Goal: Information Seeking & Learning: Check status

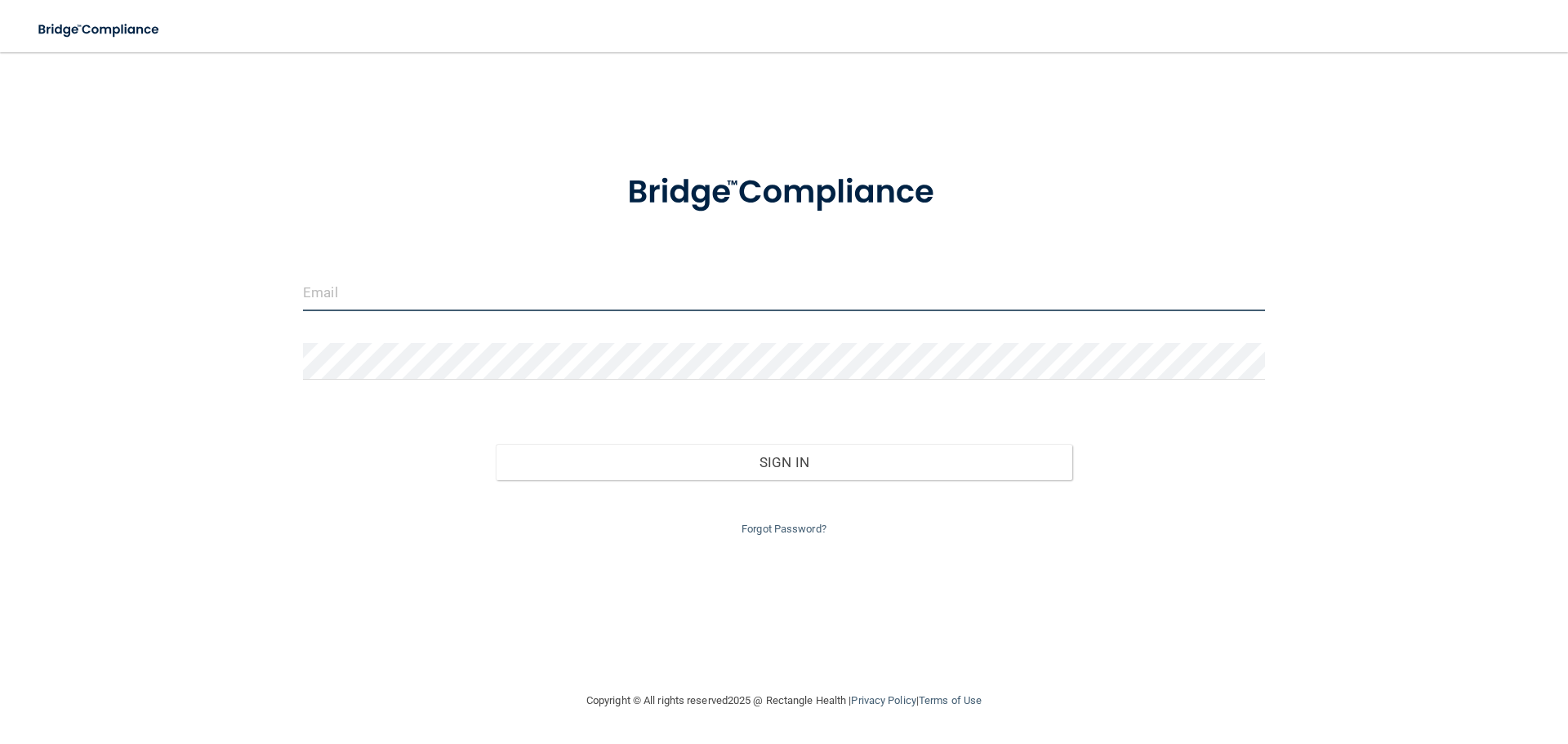
click at [367, 305] on input "email" at bounding box center [784, 293] width 962 height 37
type input "[PERSON_NAME][EMAIL_ADDRESS][DOMAIN_NAME]"
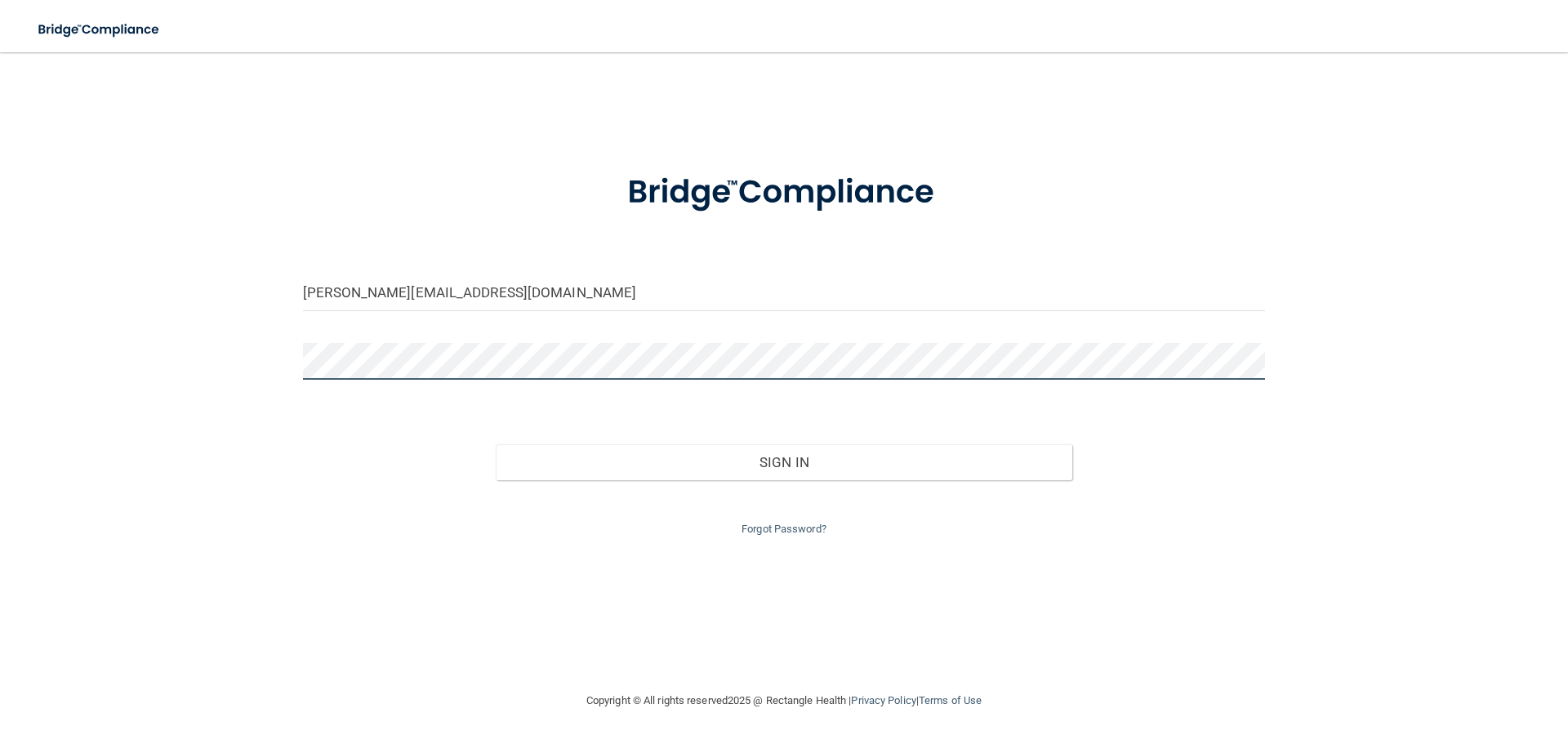
click at [496, 445] on button "Sign In" at bounding box center [784, 462] width 578 height 36
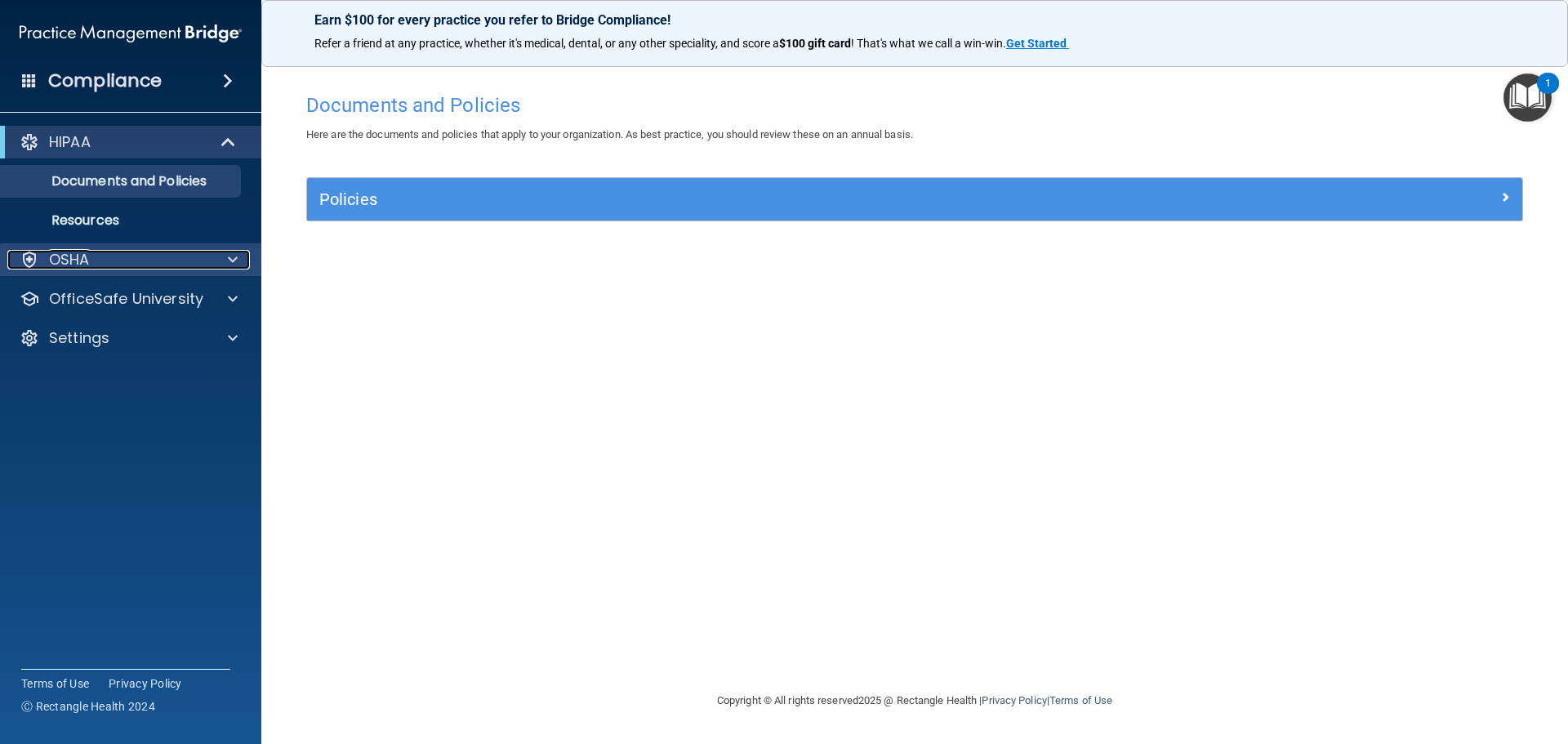
click at [230, 259] on span at bounding box center [233, 259] width 10 height 19
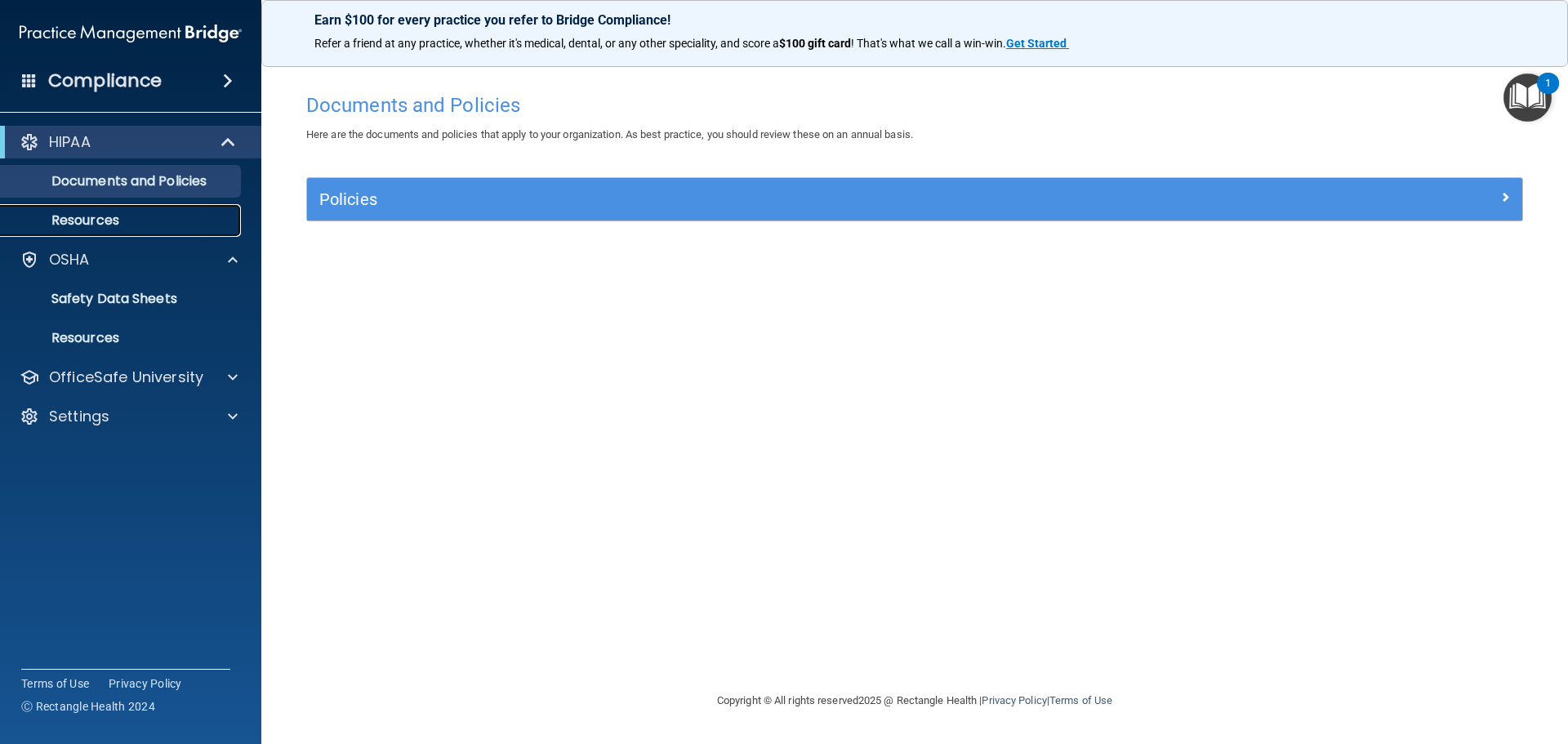
click at [94, 219] on p "Resources" at bounding box center [122, 221] width 223 height 17
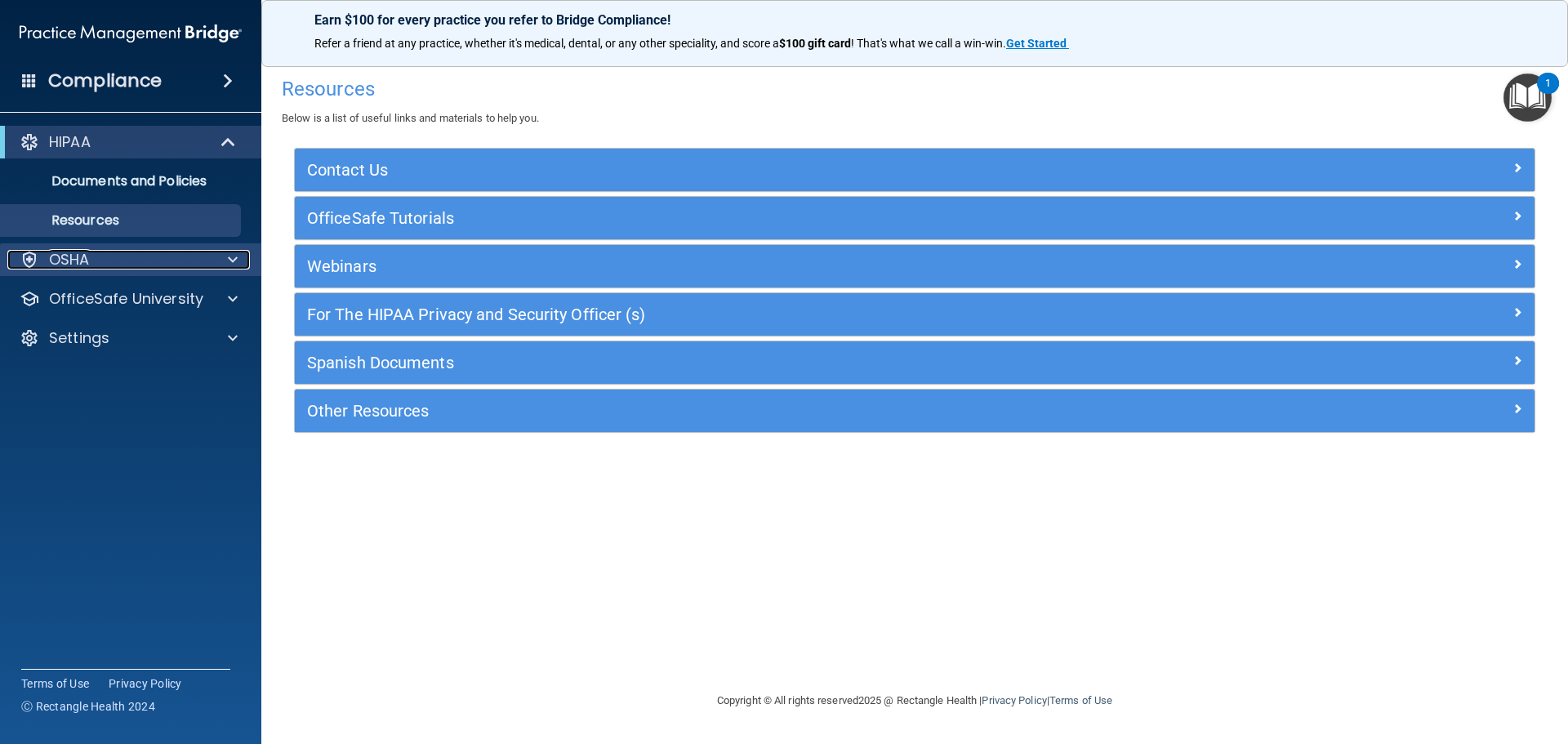
click at [52, 260] on p "OSHA" at bounding box center [69, 259] width 41 height 19
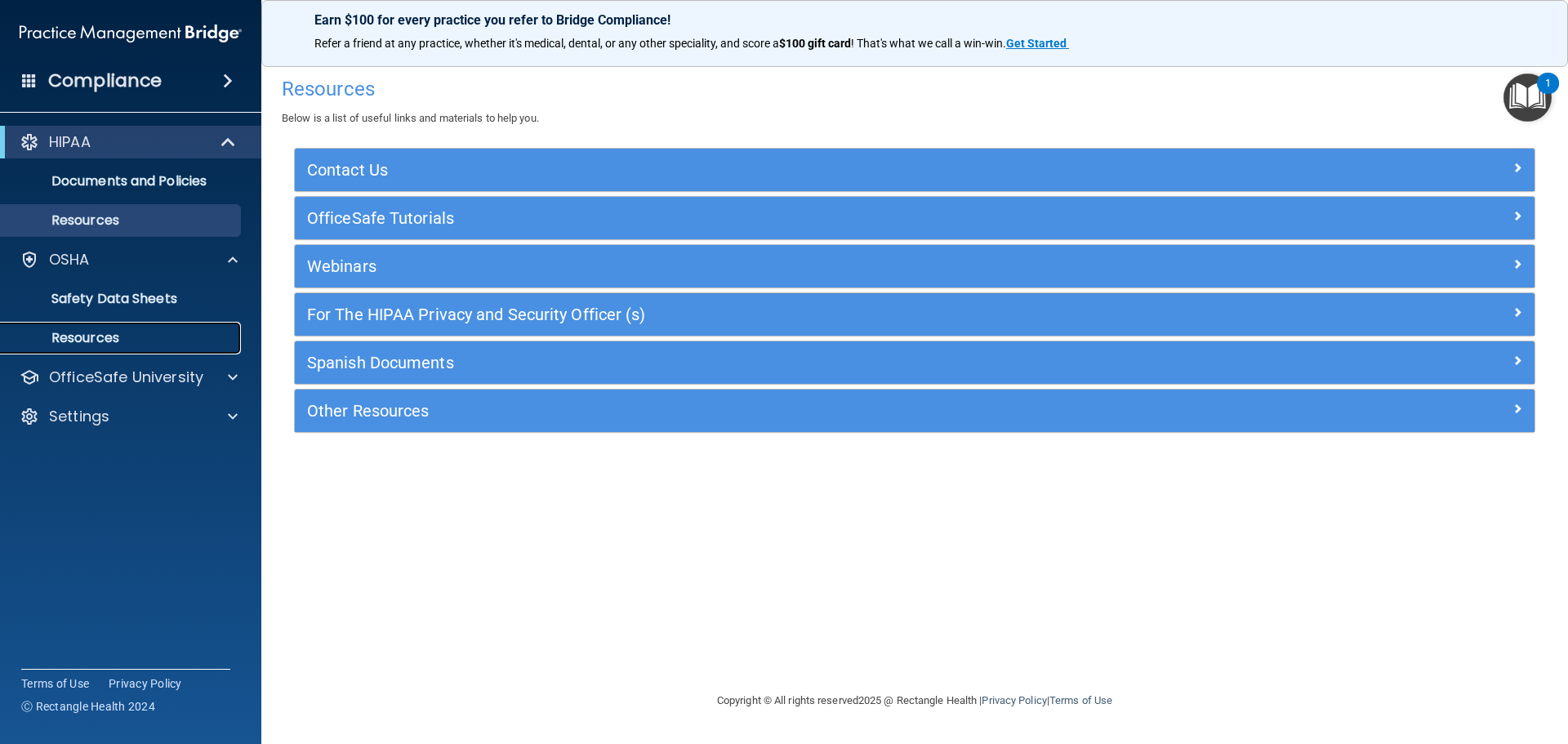
click at [83, 337] on p "Resources" at bounding box center [122, 339] width 223 height 17
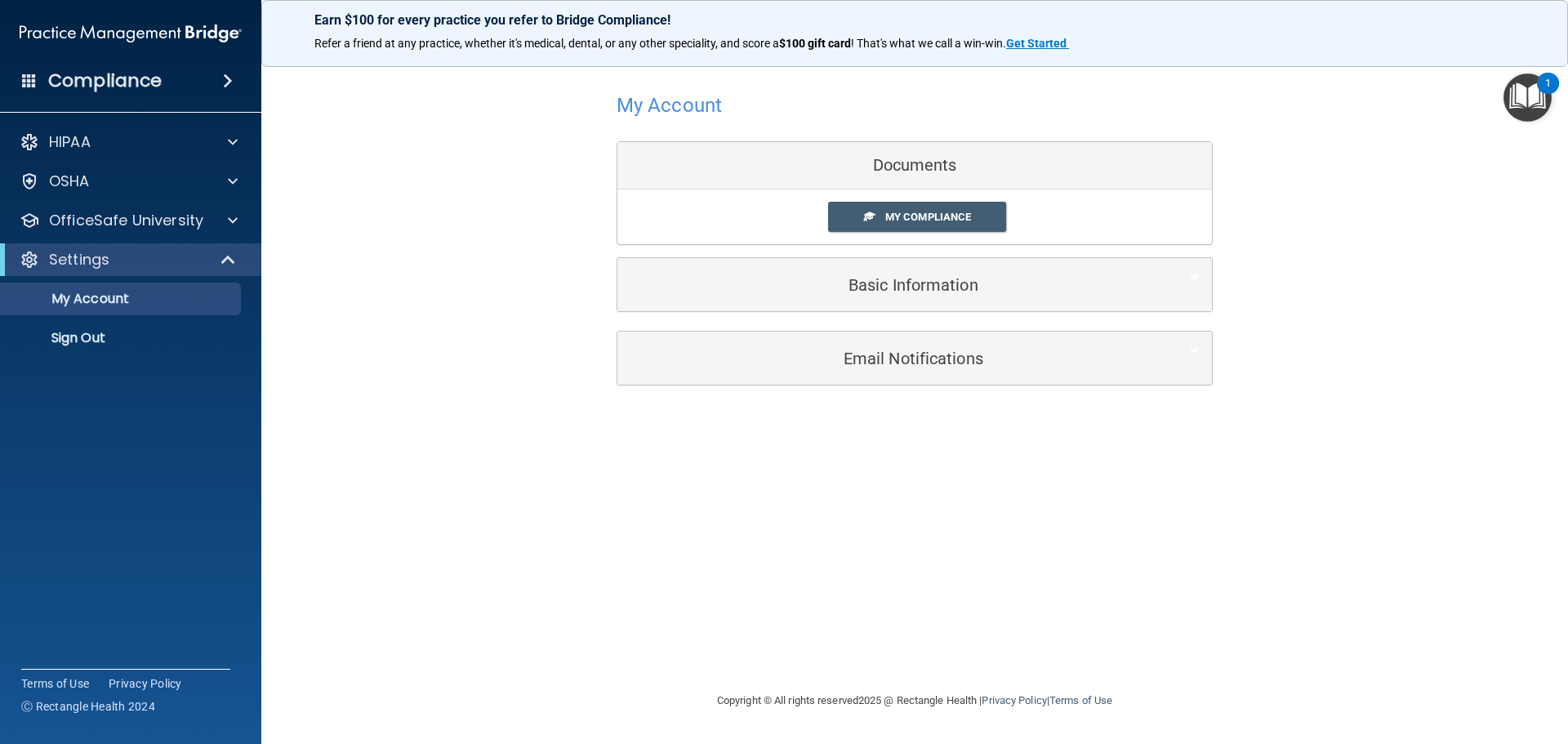
click at [902, 167] on div "Documents" at bounding box center [914, 166] width 594 height 48
click at [924, 218] on span "My Compliance" at bounding box center [928, 217] width 86 height 13
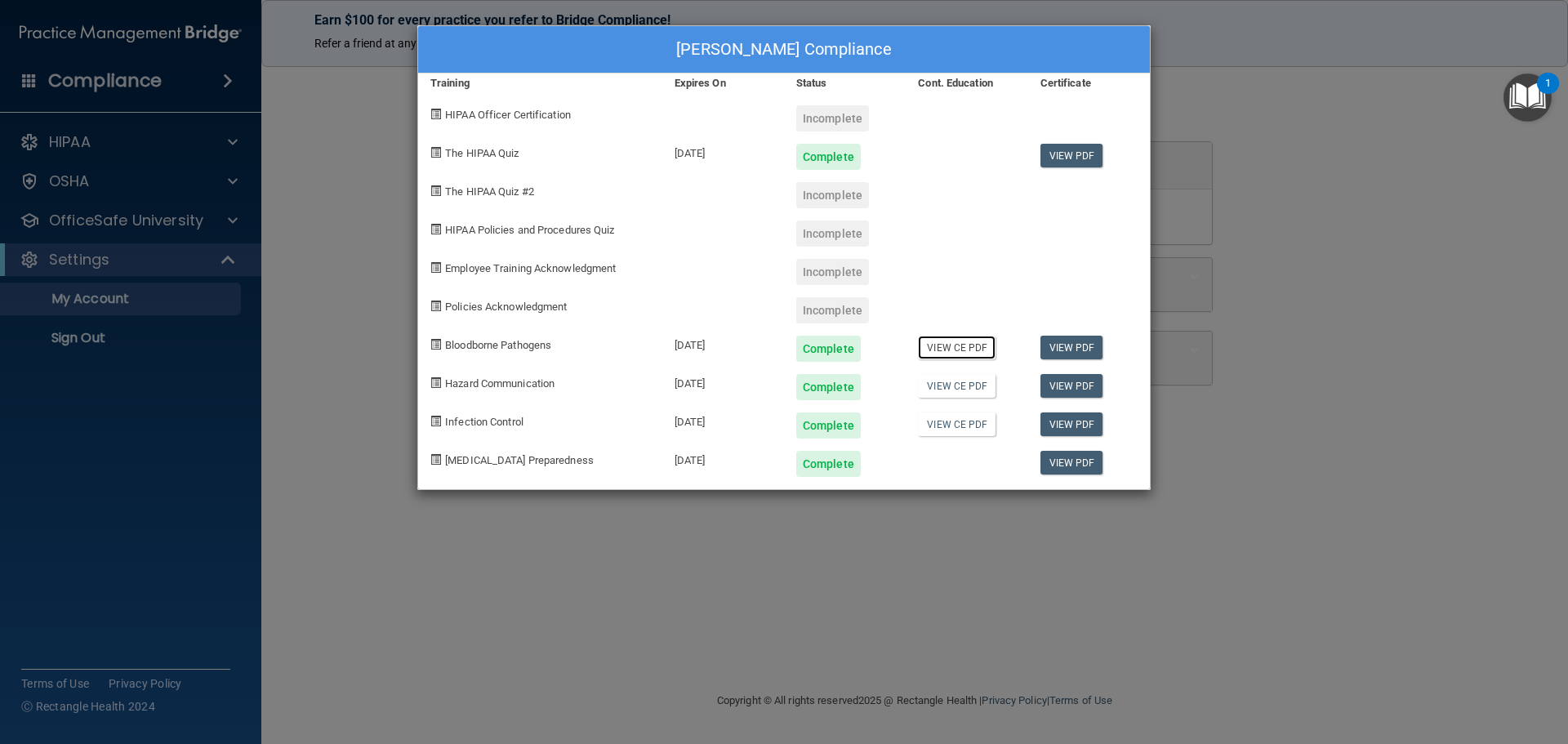
click at [952, 346] on link "View CE PDF" at bounding box center [956, 348] width 78 height 23
click at [1054, 383] on link "View PDF" at bounding box center [1072, 386] width 63 height 23
click at [1065, 423] on link "View PDF" at bounding box center [1072, 424] width 63 height 23
click at [1056, 459] on link "View PDF" at bounding box center [1072, 462] width 63 height 23
click at [832, 112] on div "Incomplete" at bounding box center [832, 118] width 73 height 26
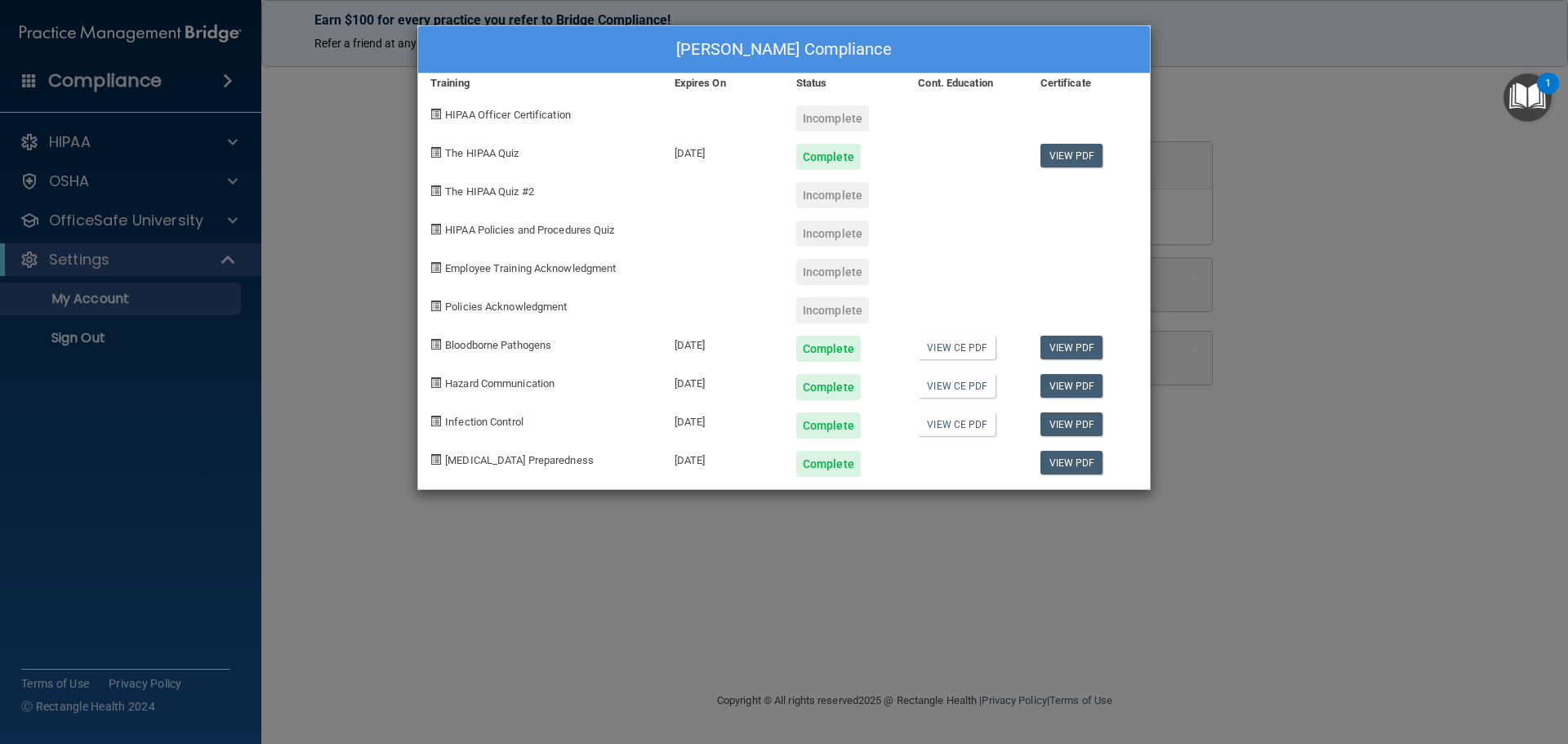
click at [435, 118] on span at bounding box center [435, 114] width 11 height 11
click at [562, 125] on div "HIPAA Officer Certification" at bounding box center [540, 112] width 244 height 38
click at [481, 311] on span "Policies Acknowledgment" at bounding box center [507, 307] width 122 height 13
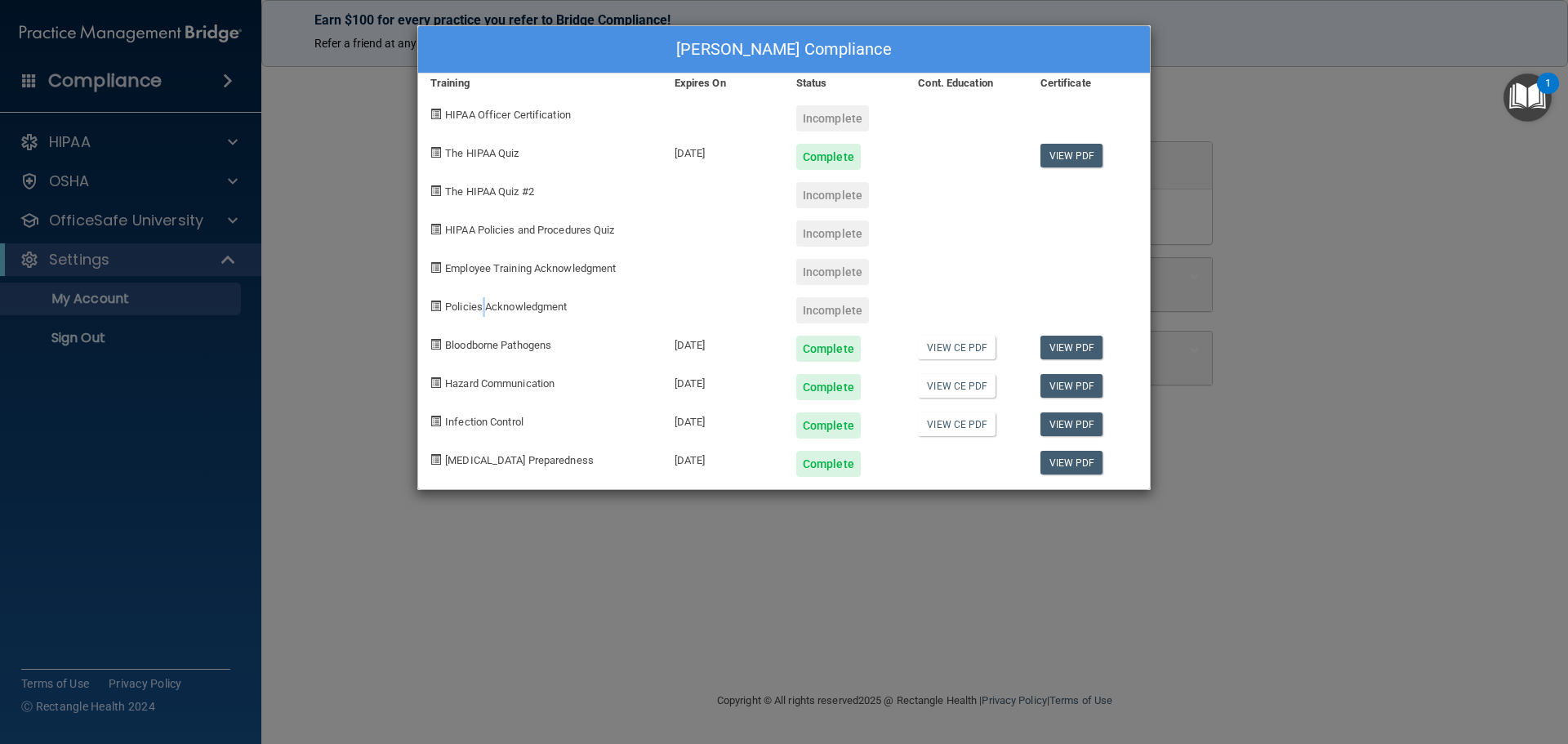
click at [481, 311] on span "Policies Acknowledgment" at bounding box center [507, 307] width 122 height 13
click at [474, 262] on span "Employee Training Acknowledgment" at bounding box center [531, 268] width 171 height 13
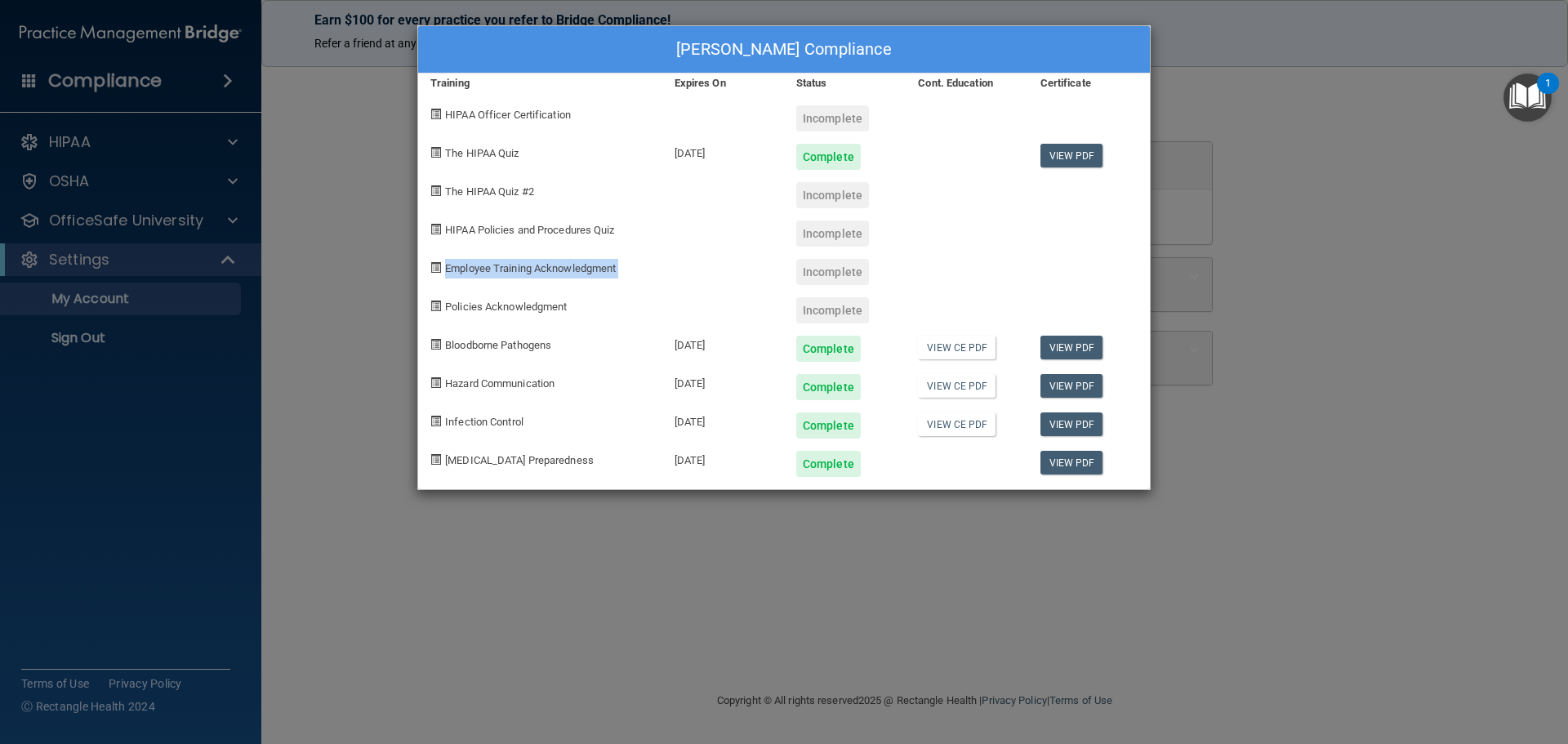
click at [474, 262] on span "Employee Training Acknowledgment" at bounding box center [531, 268] width 171 height 13
click at [555, 126] on div "HIPAA Officer Certification" at bounding box center [540, 112] width 244 height 38
click at [227, 140] on div "Lorri Burks's Compliance Training Expires On Status Cont. Education Certificate…" at bounding box center [784, 372] width 1568 height 744
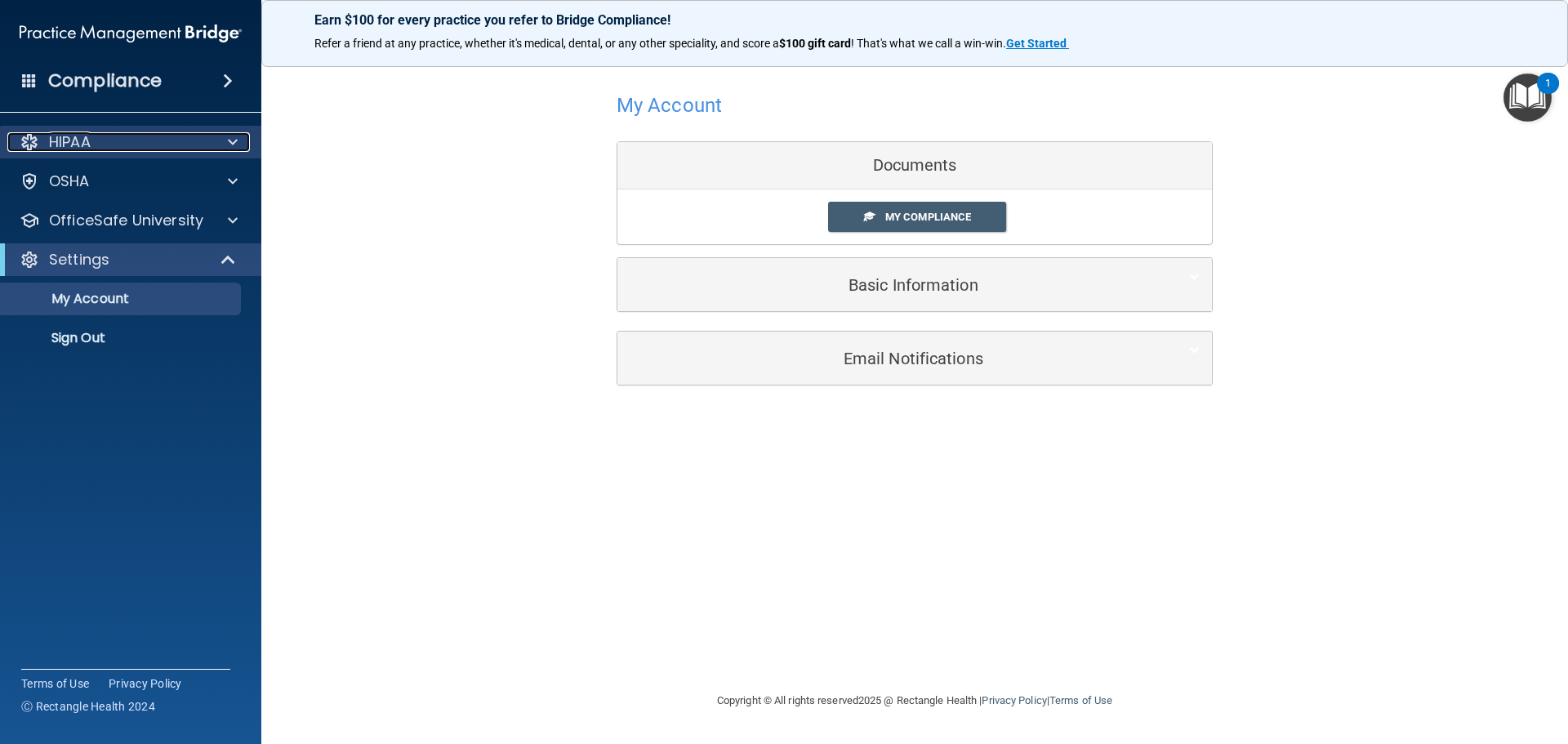
click at [88, 143] on p "HIPAA" at bounding box center [70, 141] width 42 height 19
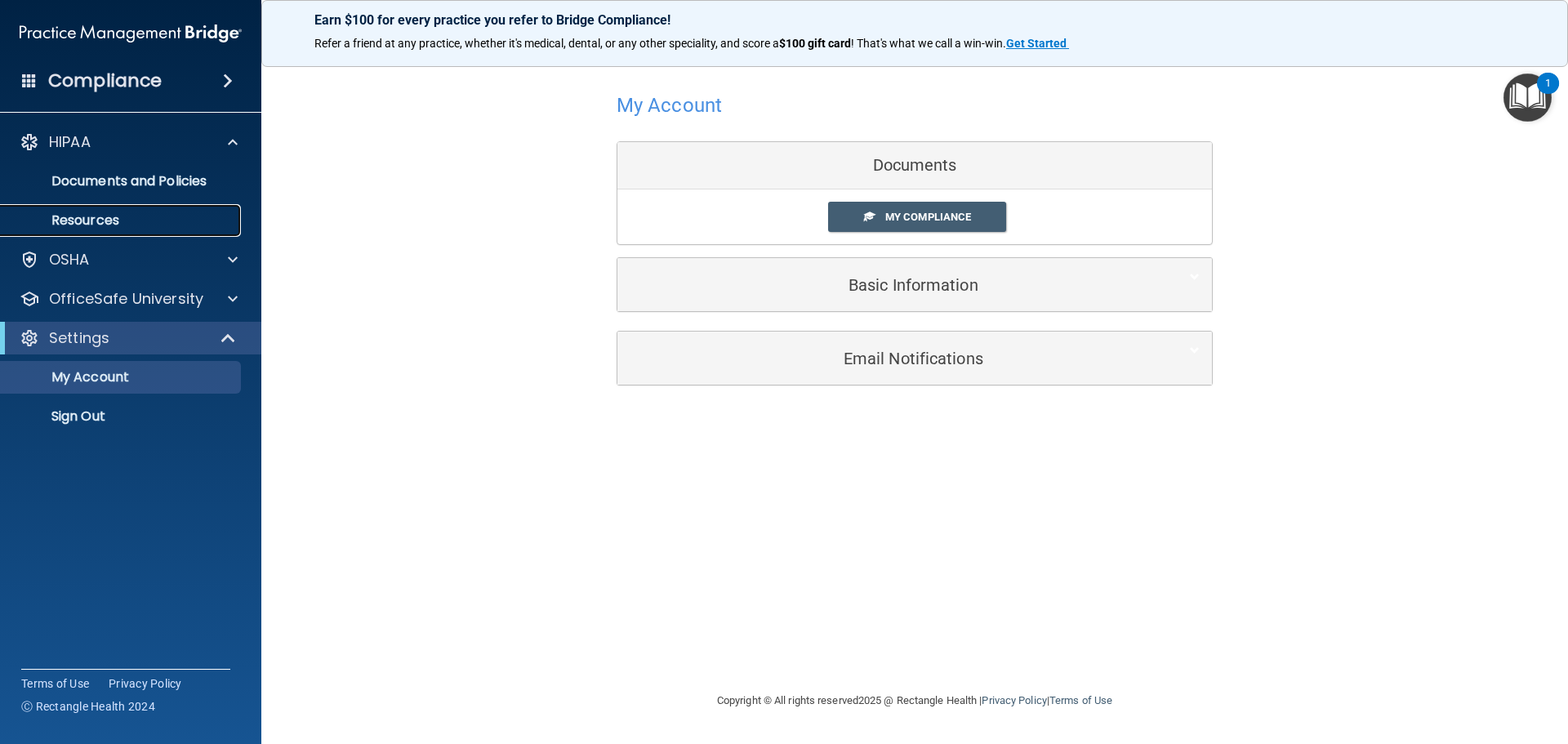
click at [120, 219] on p "Resources" at bounding box center [122, 221] width 223 height 17
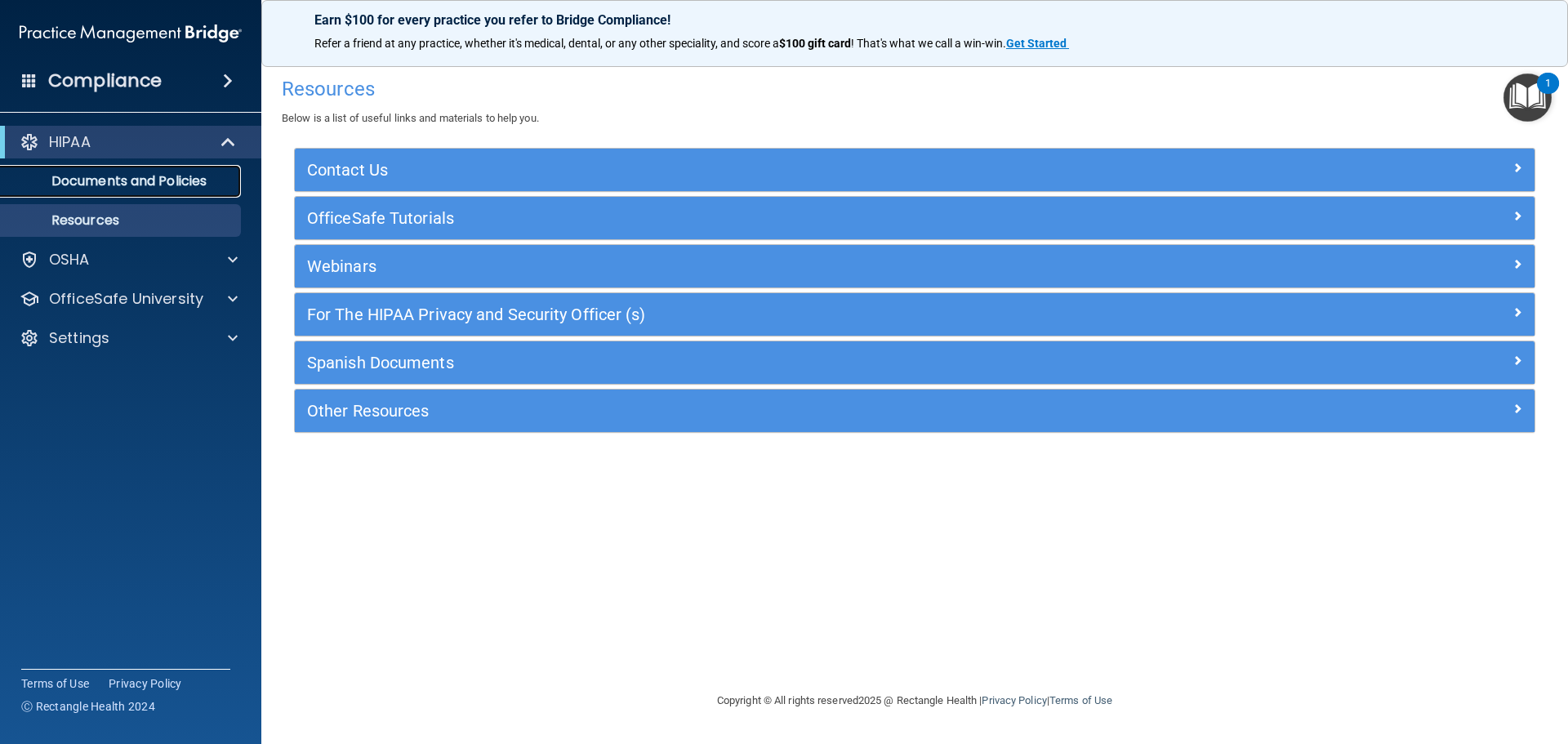
click at [127, 185] on p "Documents and Policies" at bounding box center [122, 181] width 223 height 17
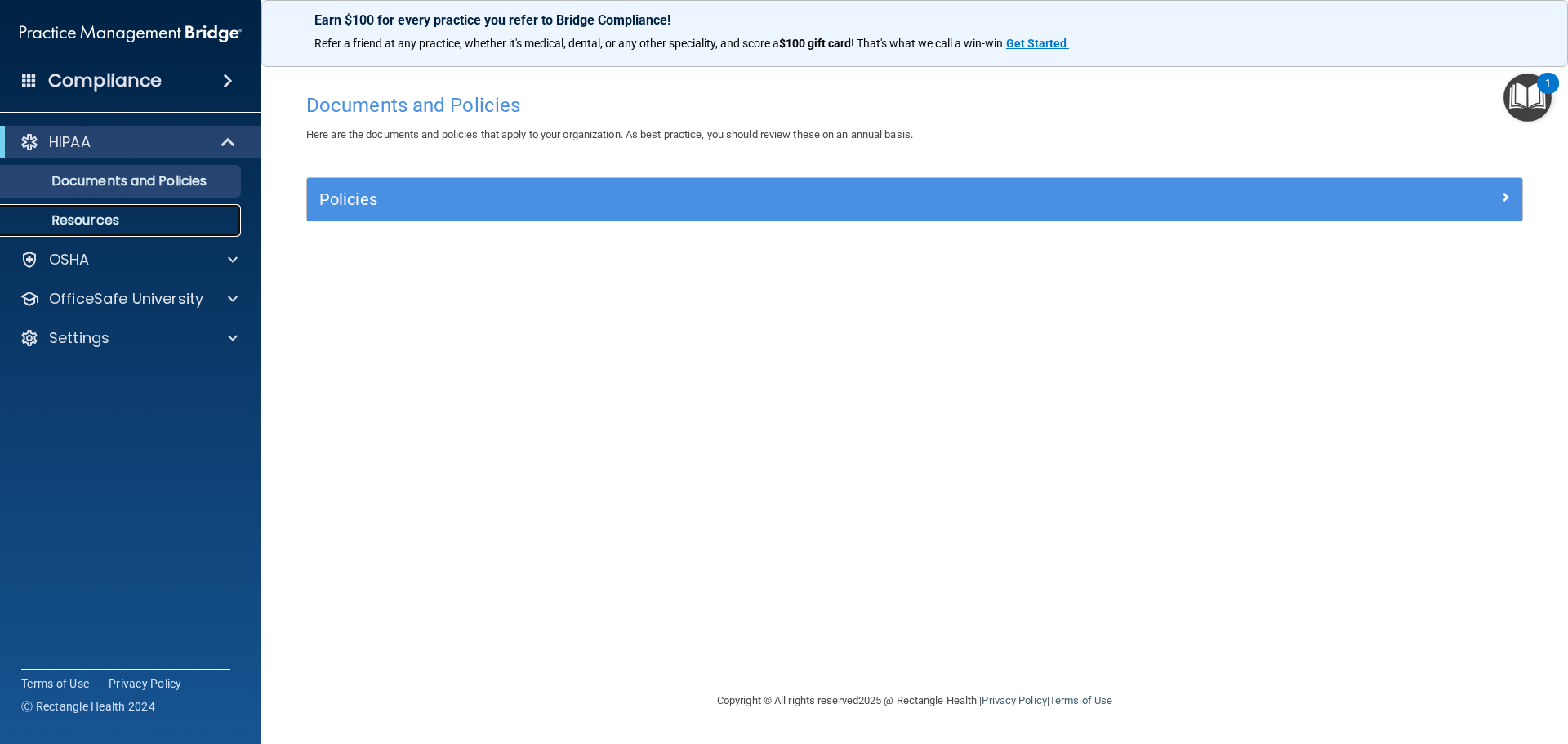
click at [106, 217] on p "Resources" at bounding box center [122, 221] width 223 height 17
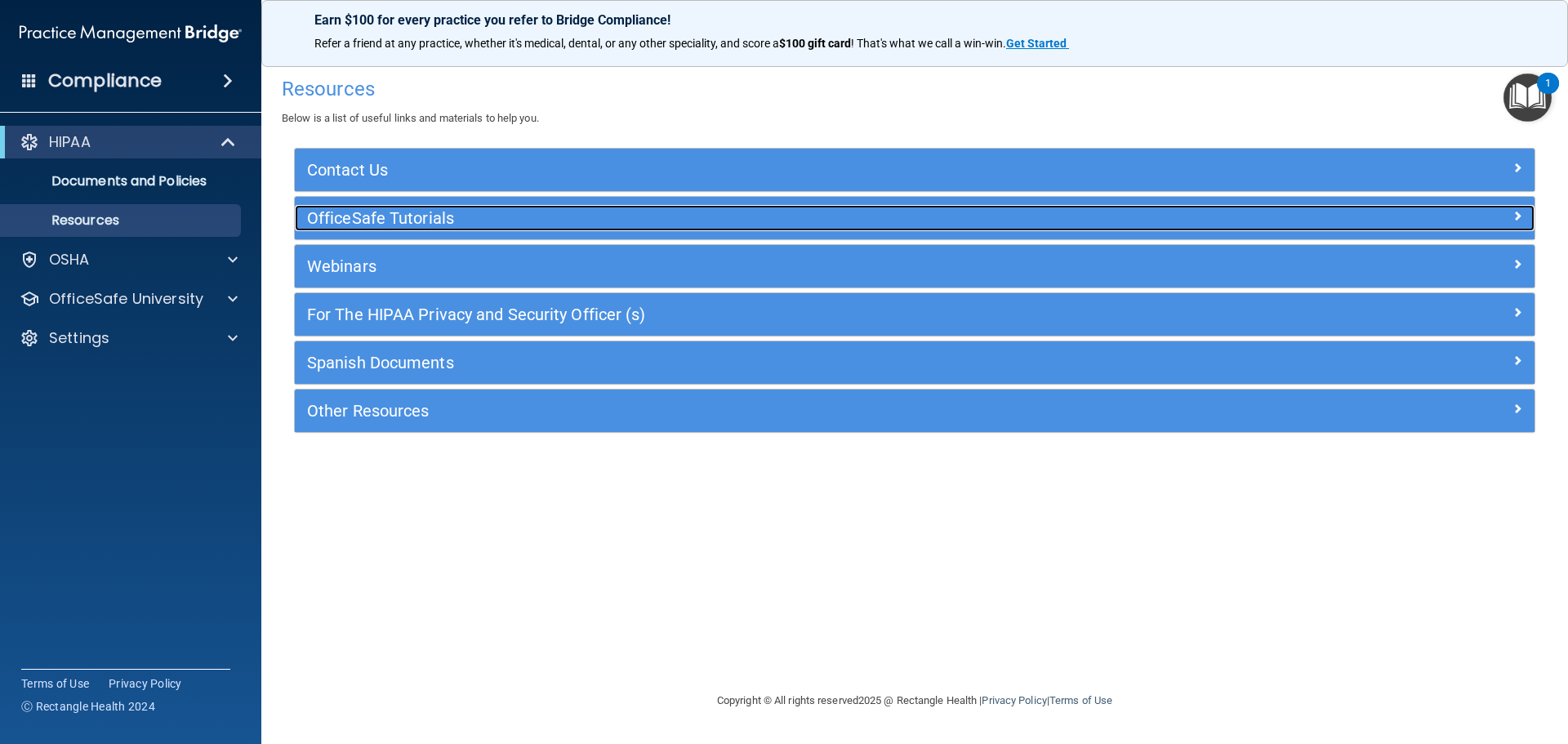
click at [384, 226] on h5 "OfficeSafe Tutorials" at bounding box center [760, 217] width 906 height 18
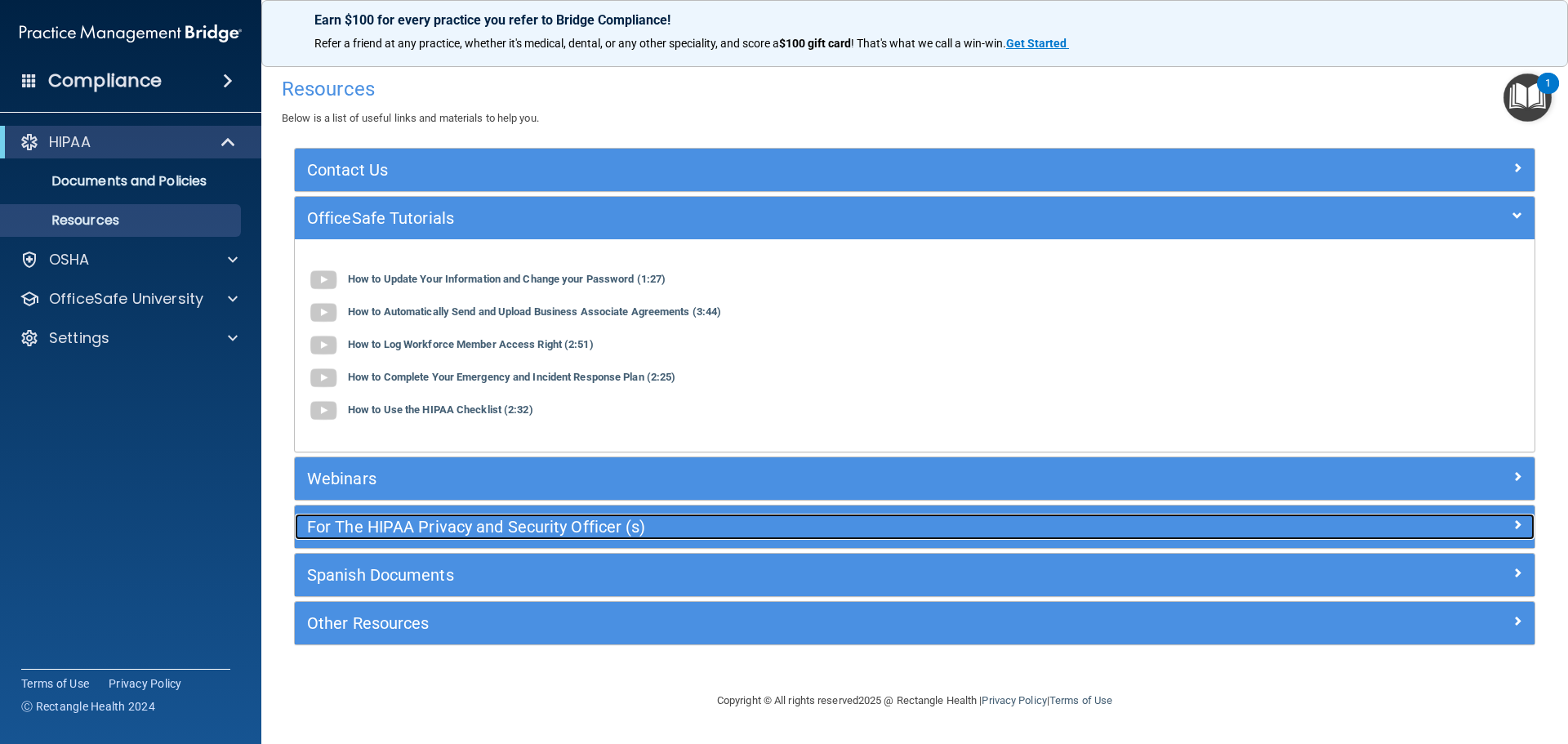
click at [378, 523] on h5 "For The HIPAA Privacy and Security Officer (s)" at bounding box center [760, 527] width 906 height 18
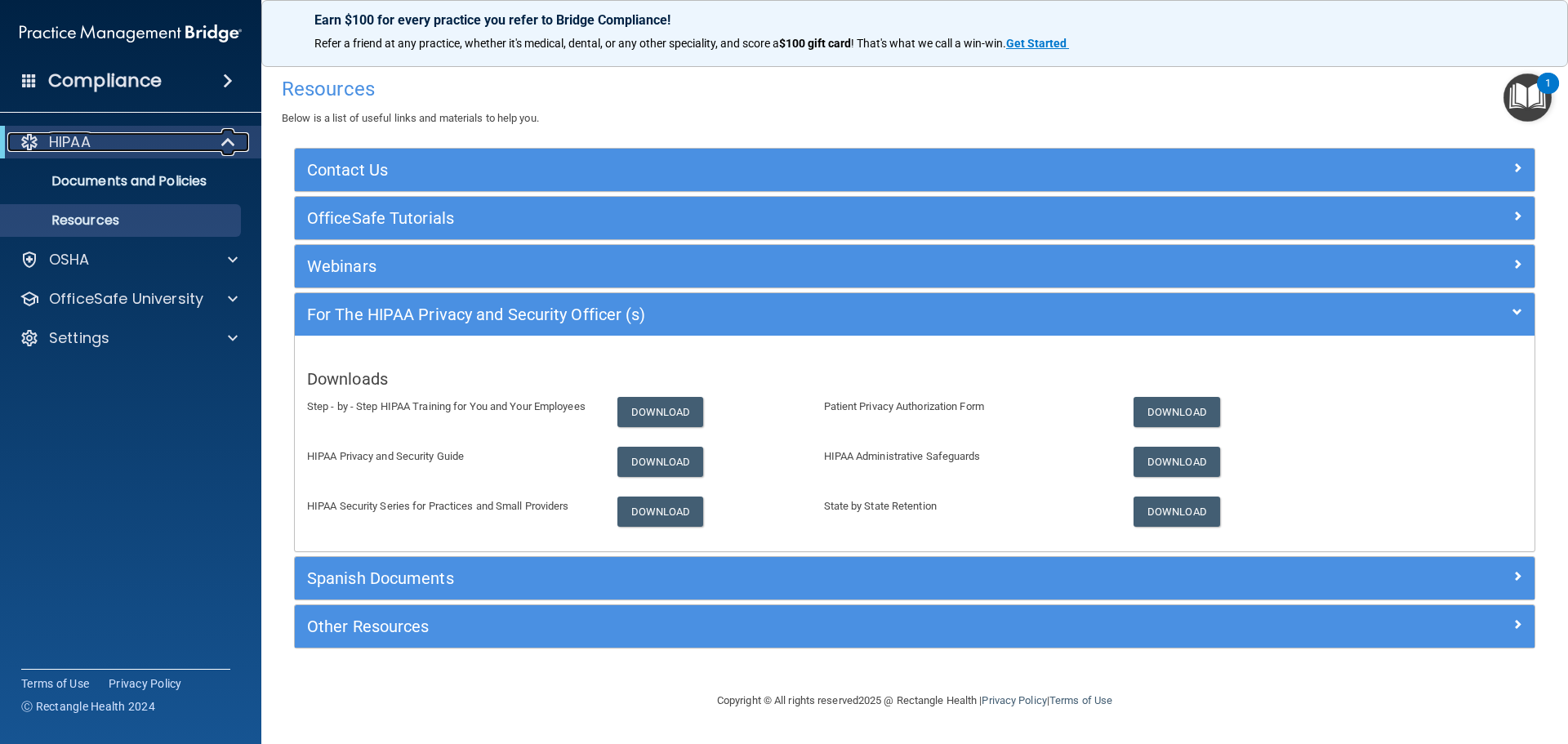
click at [106, 136] on div "HIPAA" at bounding box center [108, 141] width 201 height 19
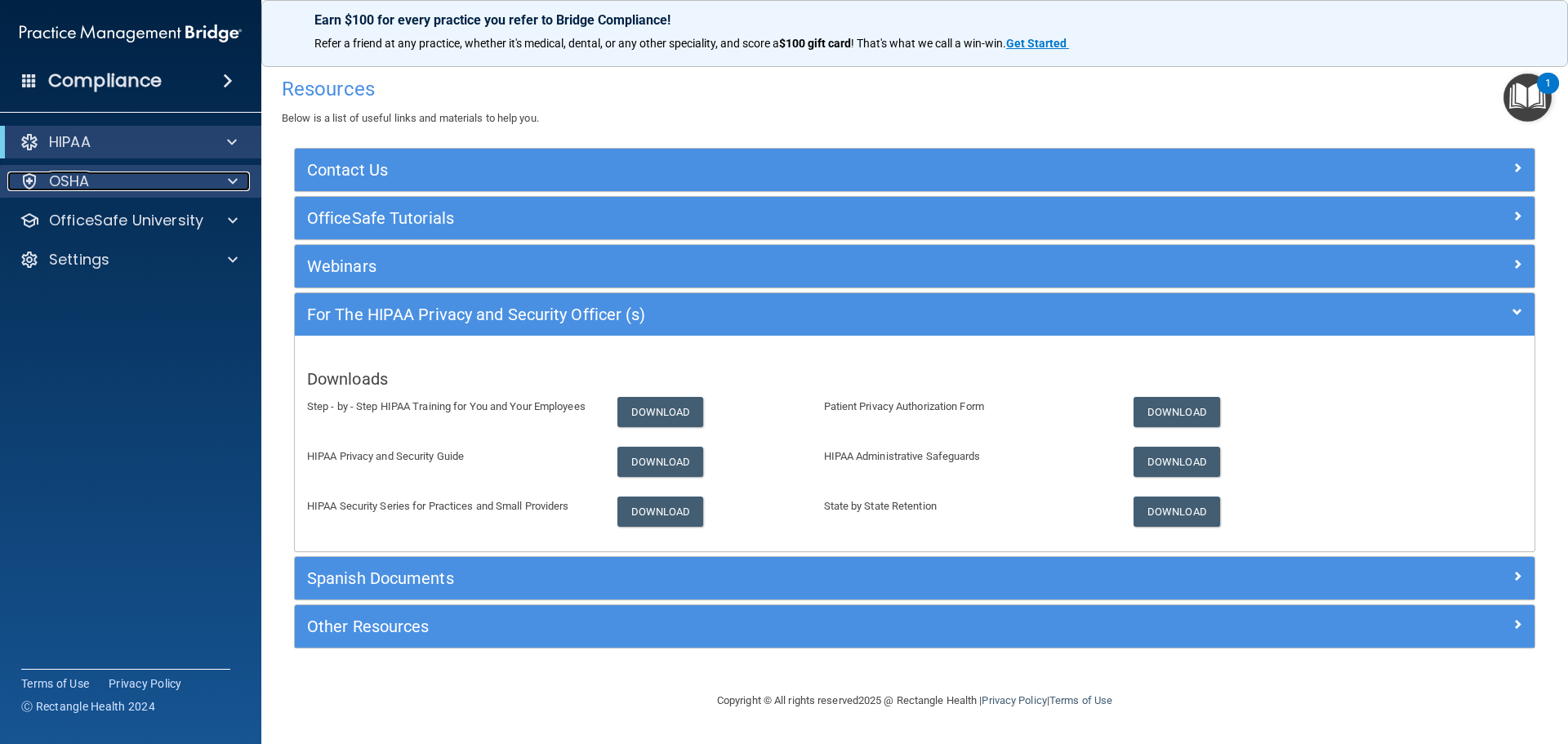
click at [84, 179] on p "OSHA" at bounding box center [69, 181] width 41 height 19
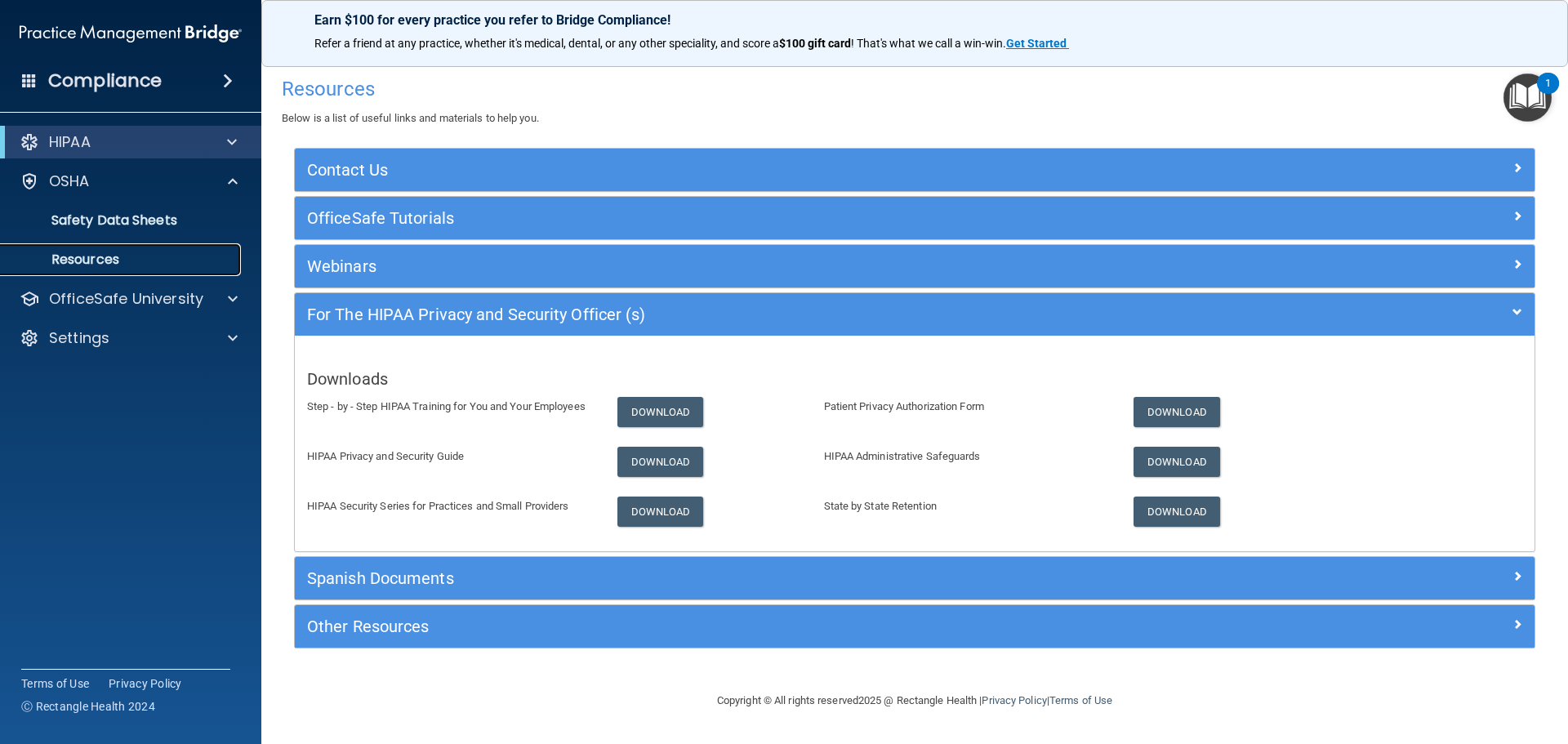
click at [86, 260] on p "Resources" at bounding box center [122, 260] width 223 height 17
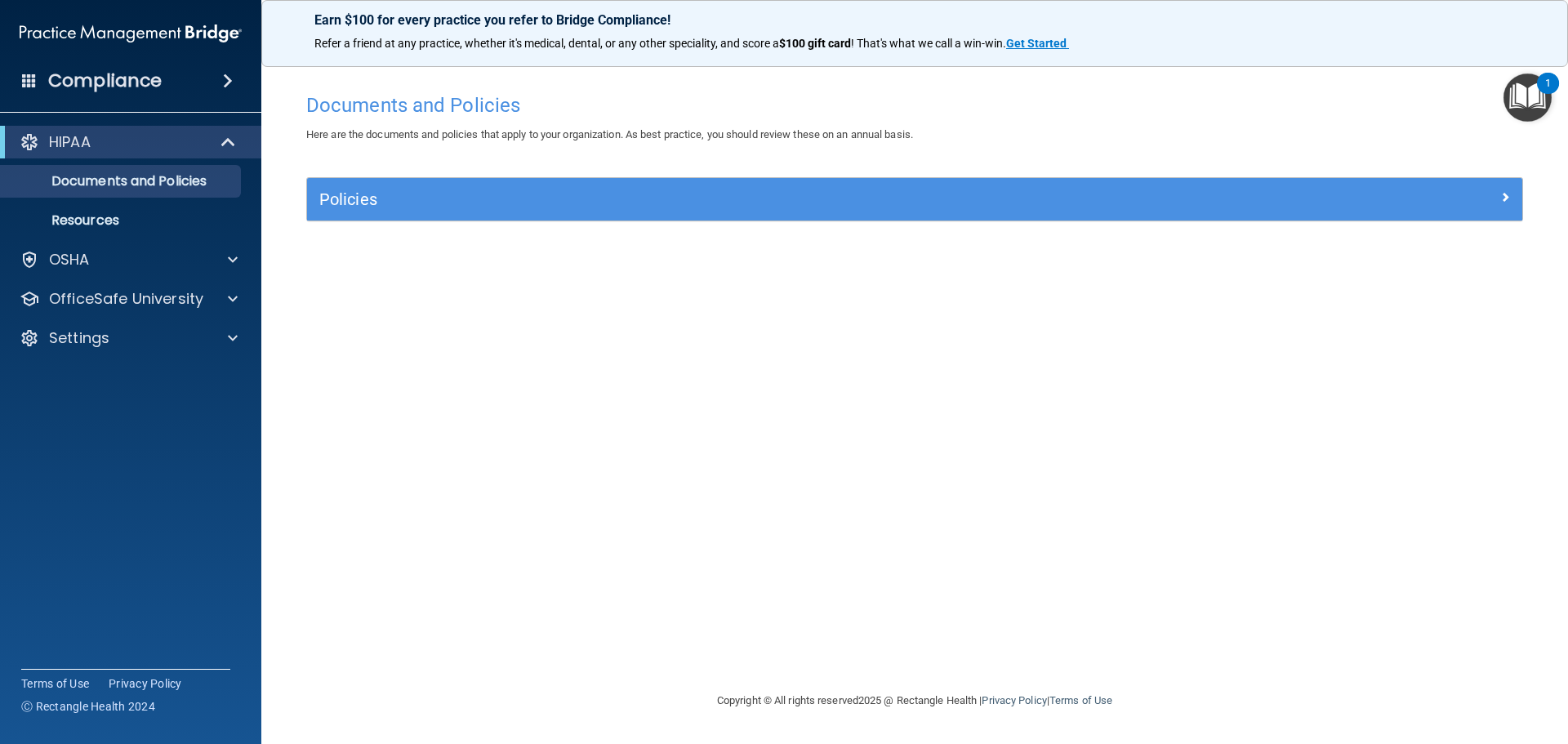
click at [232, 79] on span at bounding box center [228, 80] width 10 height 19
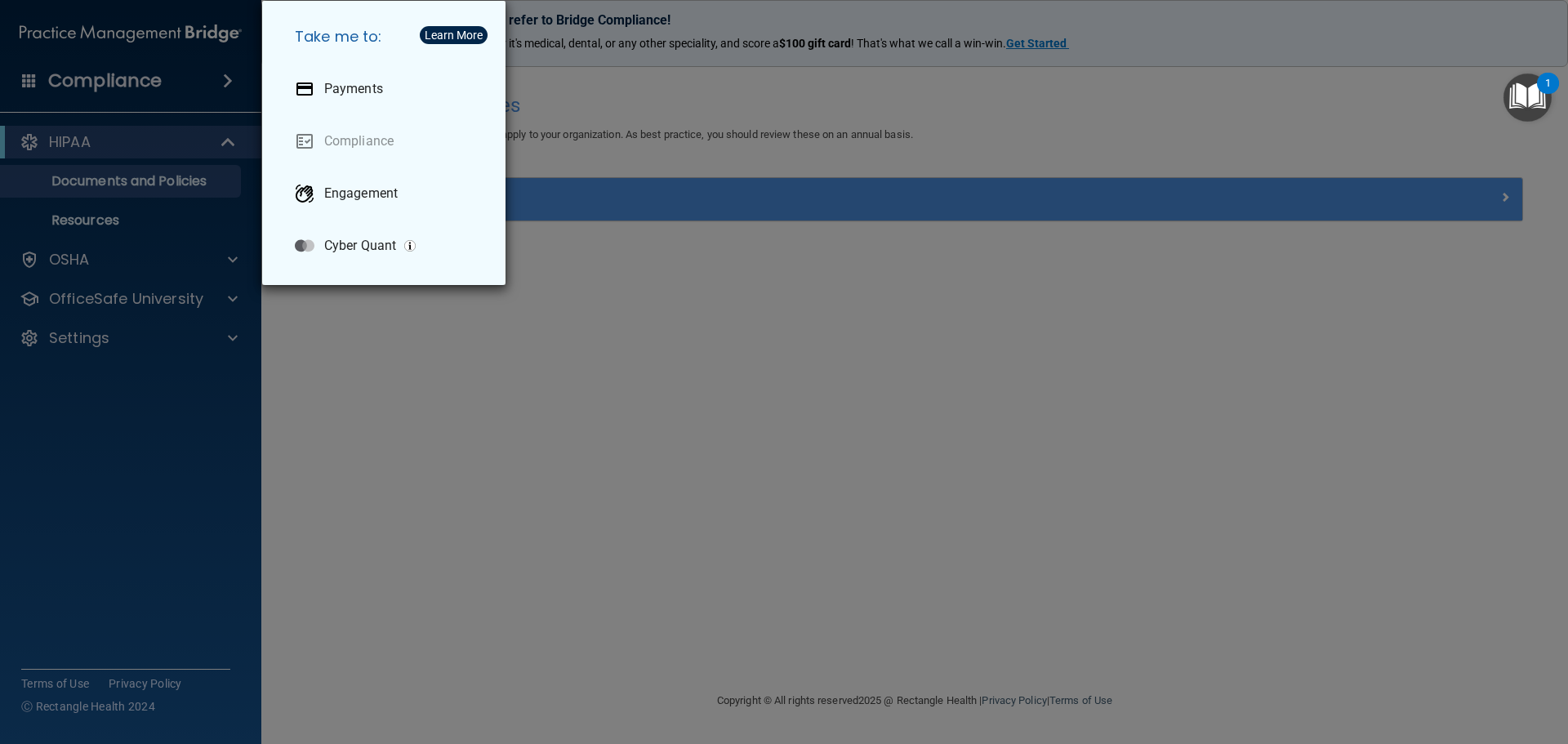
click at [230, 80] on div "Take me to: Payments Compliance Engagement Cyber Quant" at bounding box center [784, 372] width 1568 height 744
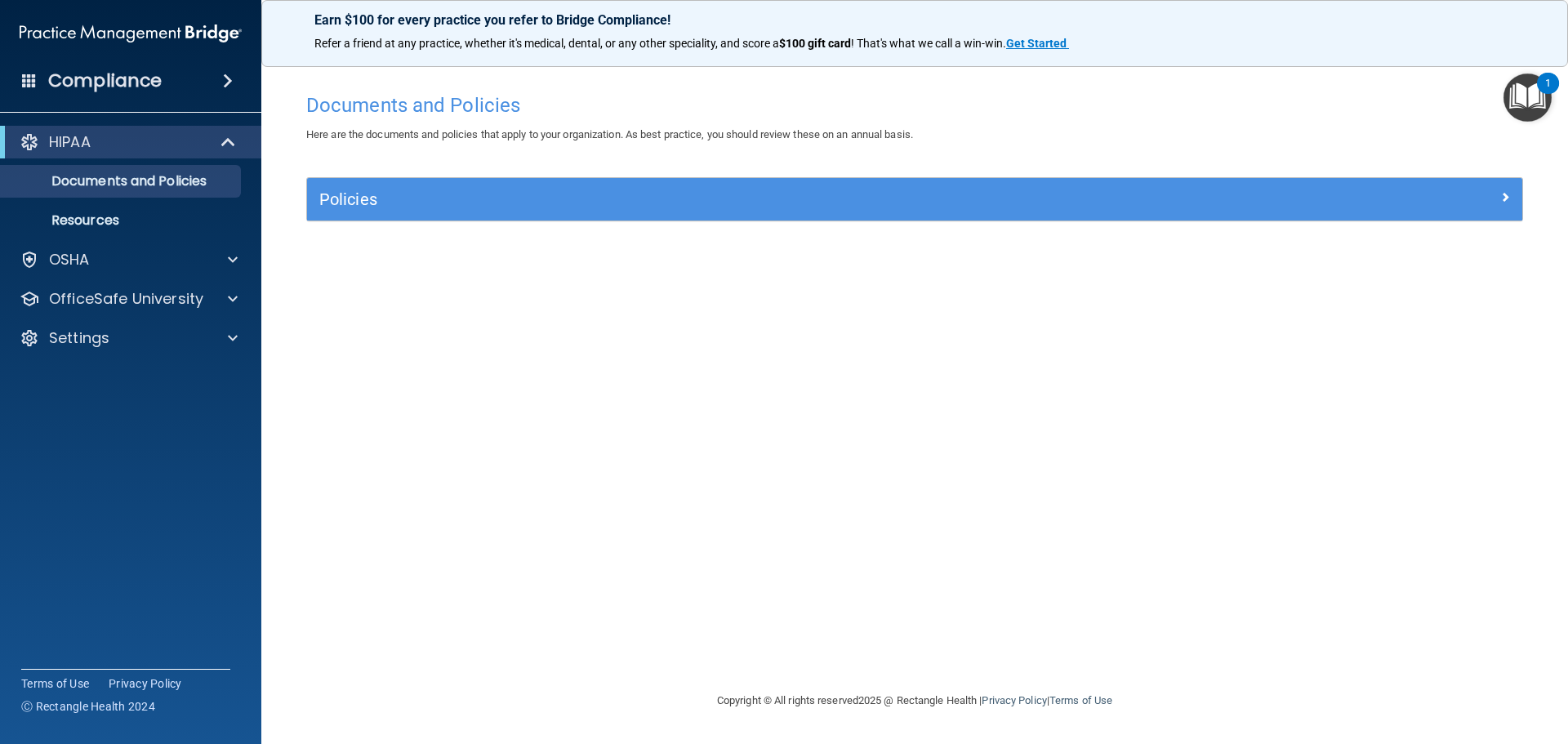
click at [230, 80] on span at bounding box center [228, 80] width 10 height 19
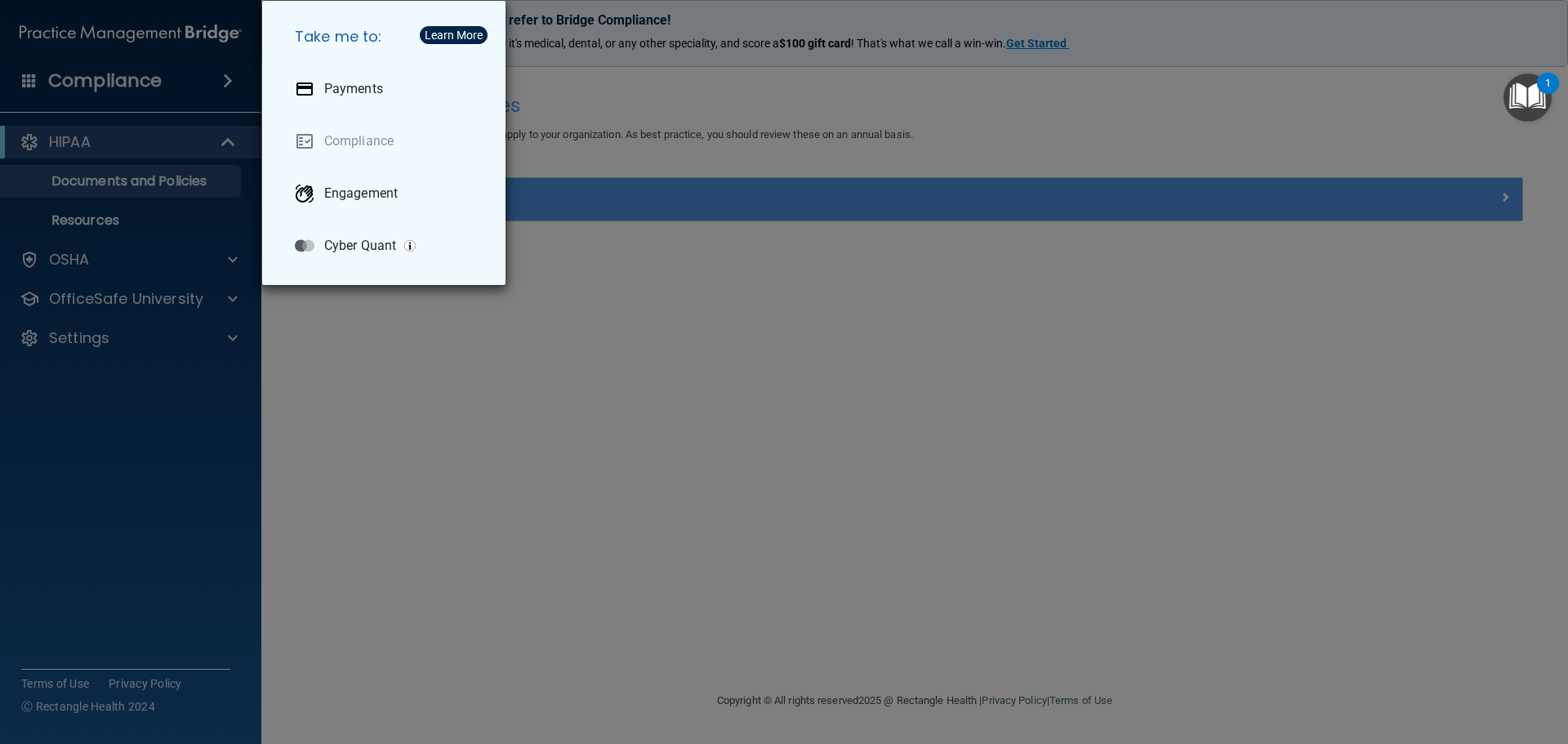
click at [230, 80] on div "Take me to: Payments Compliance Engagement Cyber Quant" at bounding box center [784, 372] width 1568 height 744
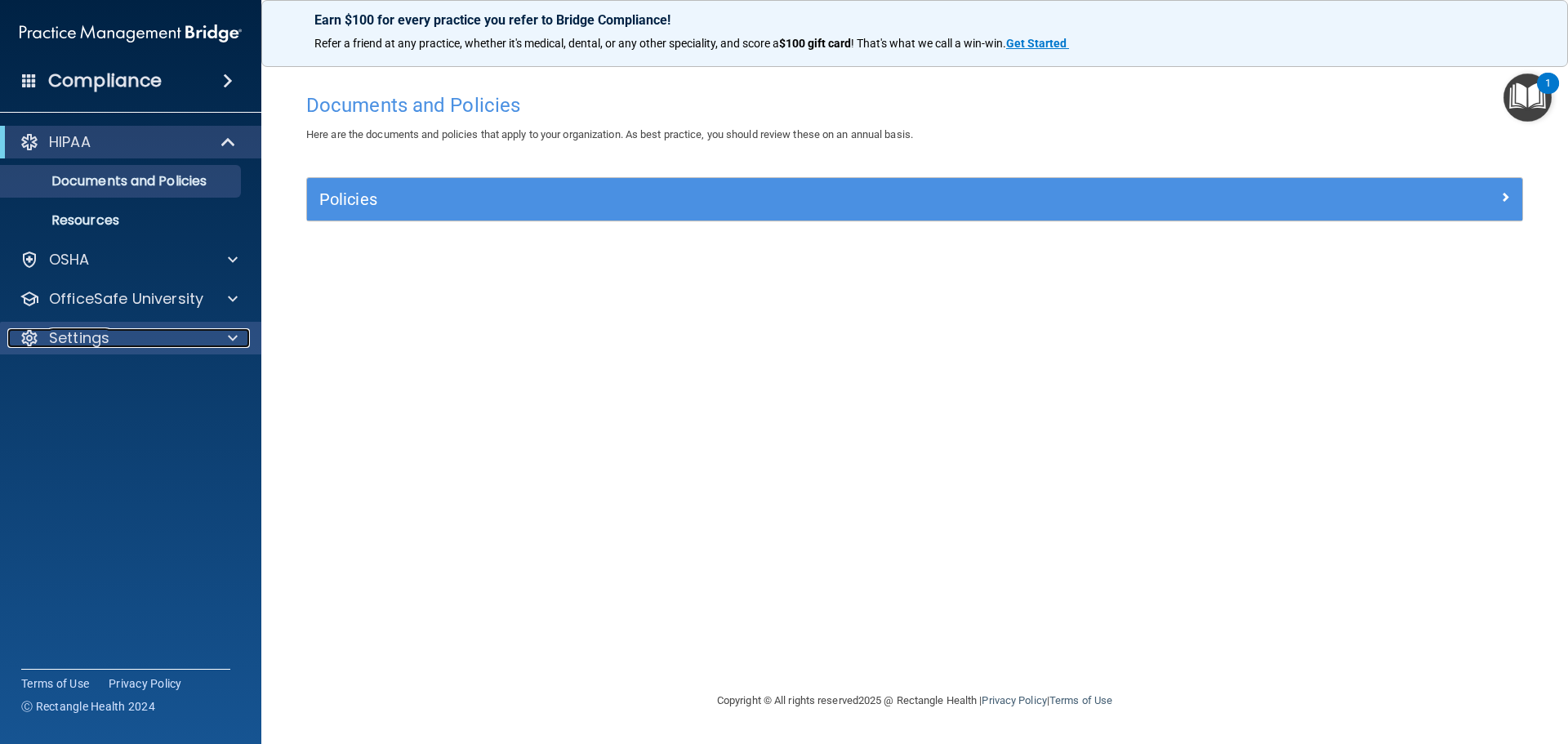
click at [104, 340] on p "Settings" at bounding box center [79, 338] width 60 height 19
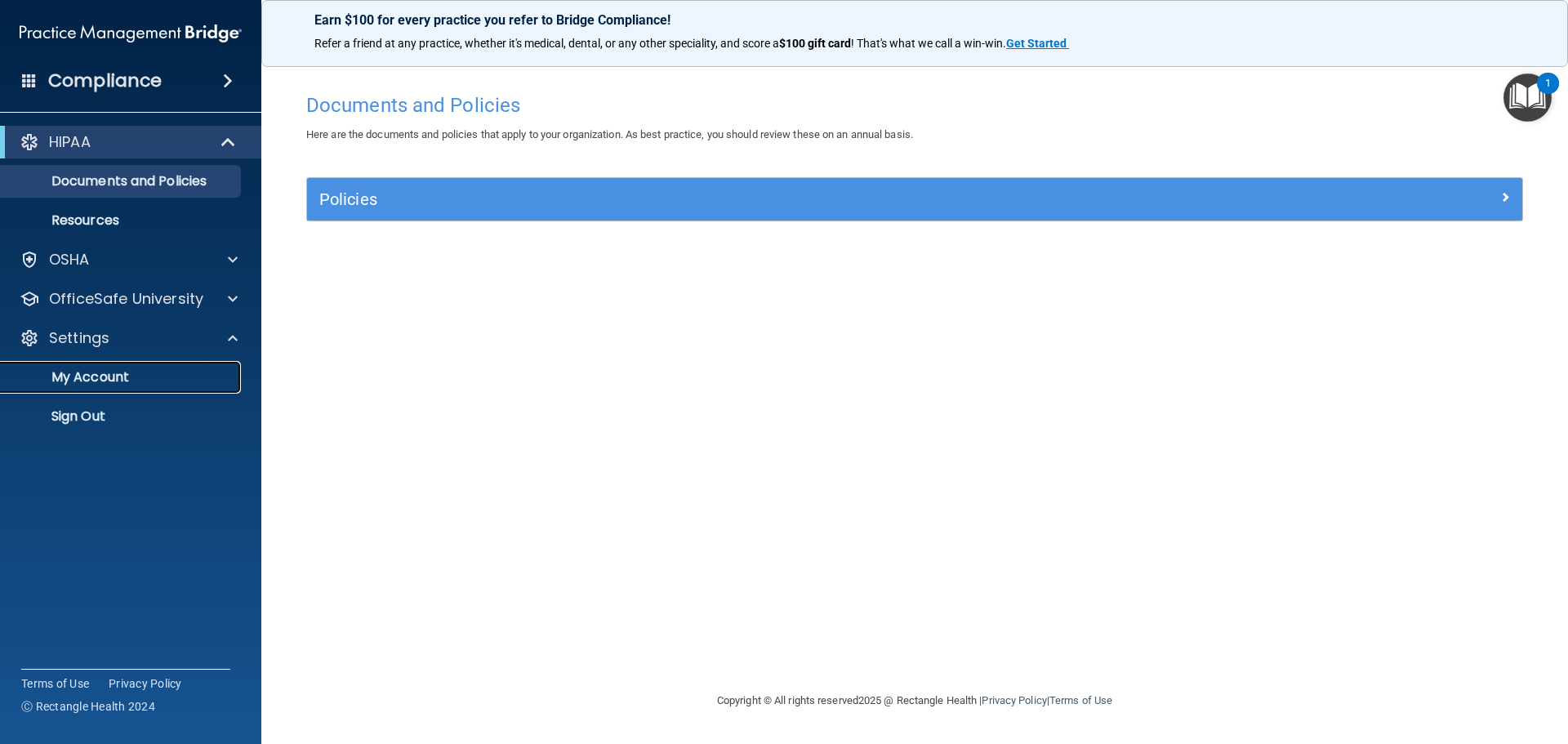
click at [99, 380] on p "My Account" at bounding box center [122, 378] width 223 height 17
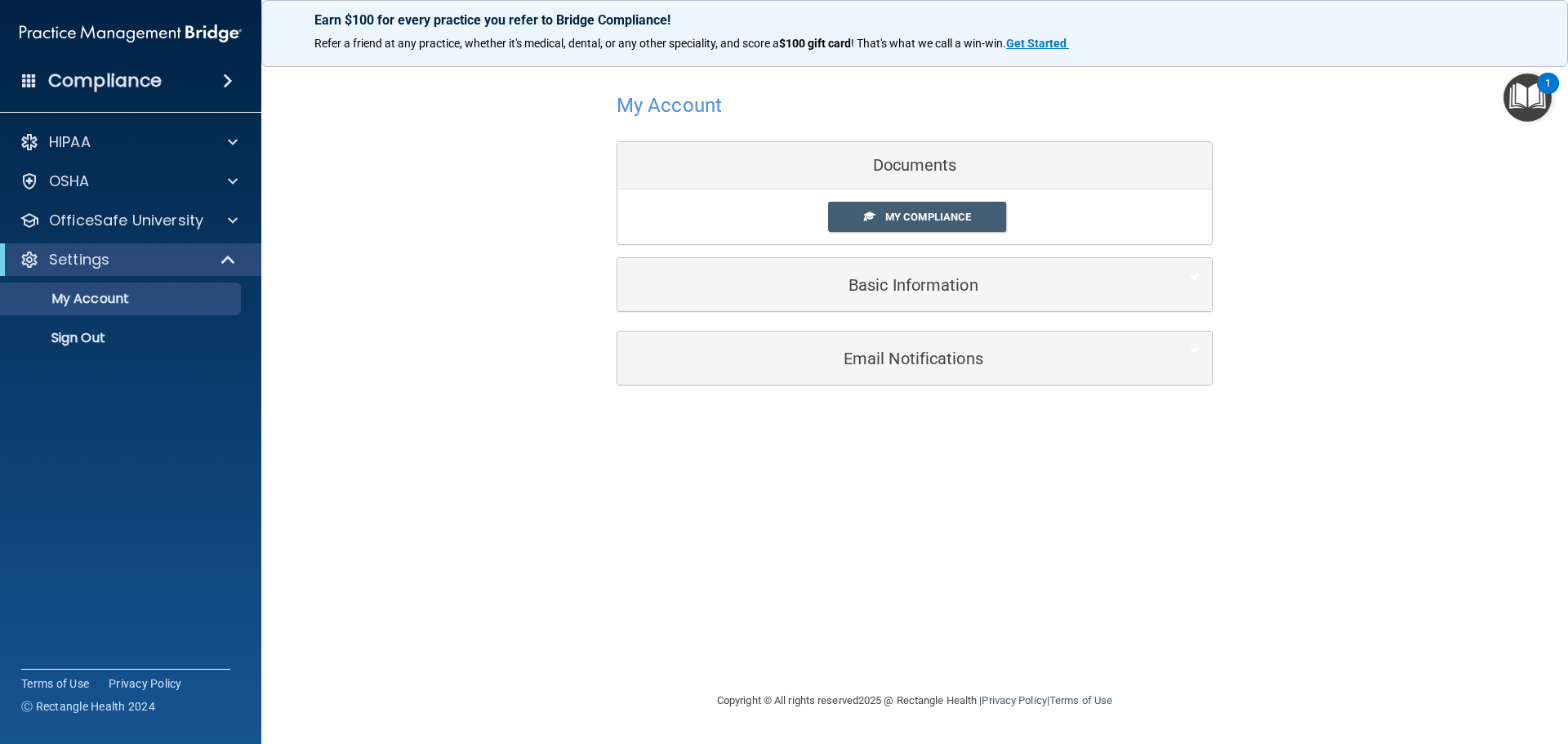
click at [892, 171] on div "Documents" at bounding box center [914, 166] width 594 height 48
click at [870, 217] on span at bounding box center [869, 216] width 11 height 11
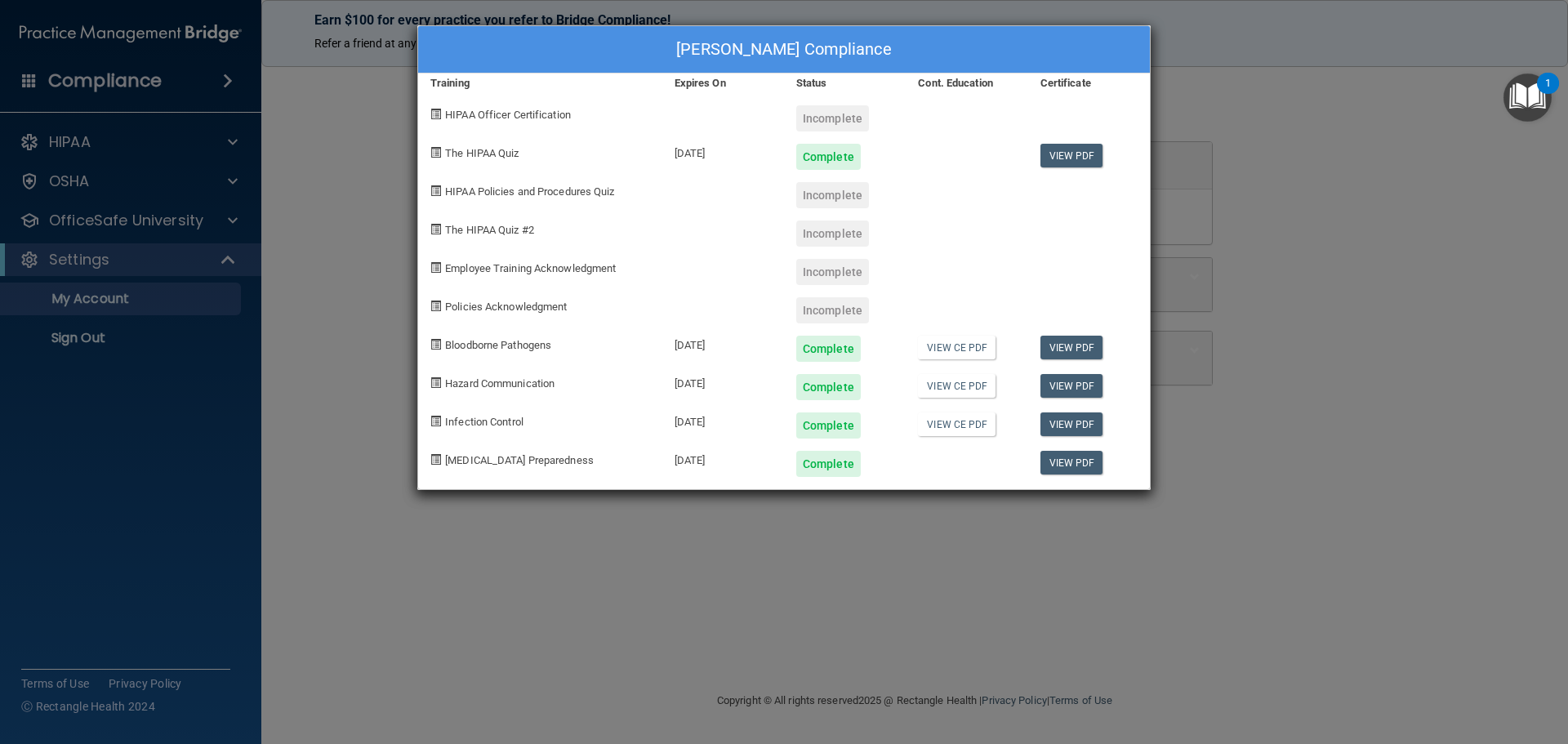
click at [460, 304] on span "Policies Acknowledgment" at bounding box center [507, 307] width 122 height 13
click at [435, 307] on span at bounding box center [435, 306] width 11 height 11
click at [837, 304] on div "Incomplete" at bounding box center [832, 310] width 73 height 26
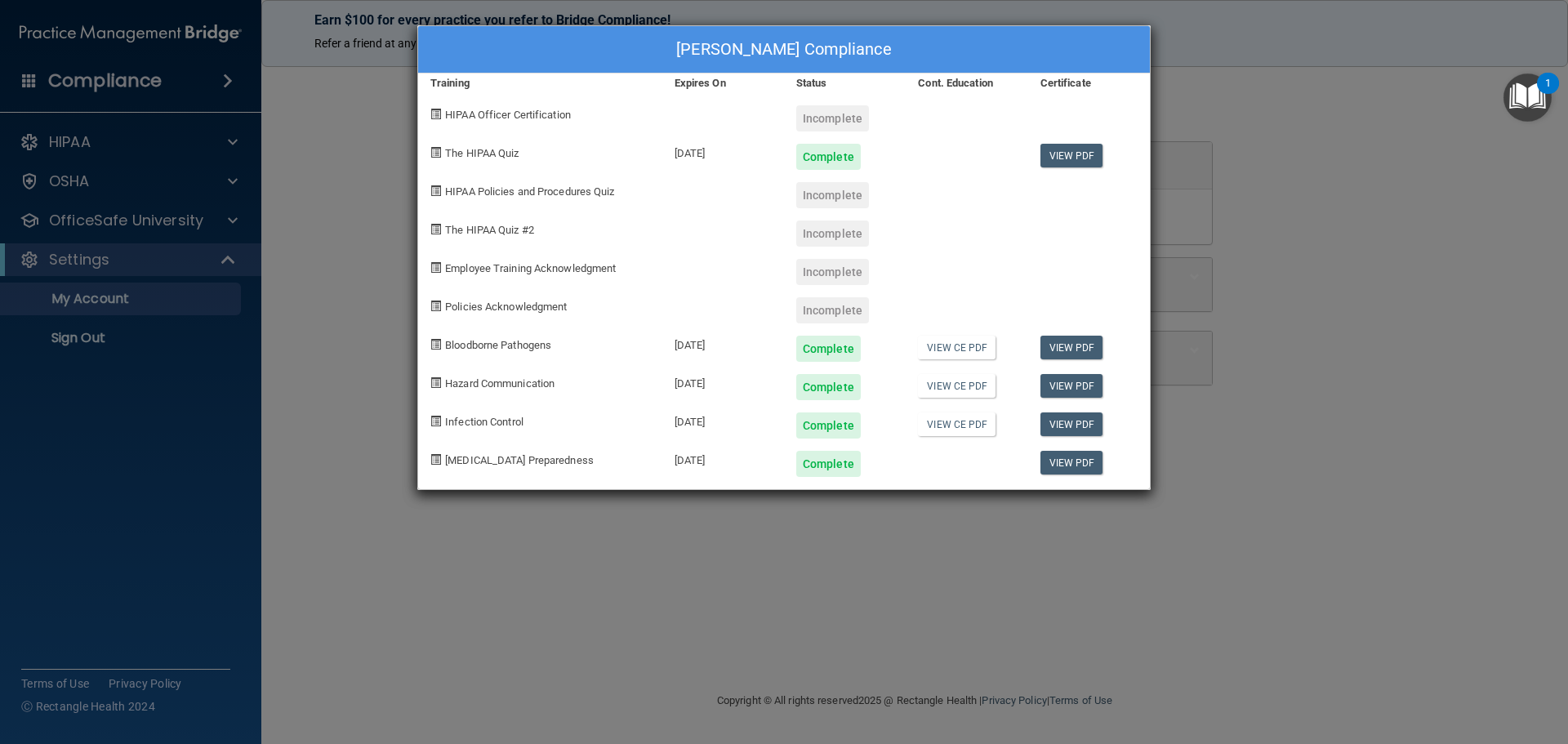
click at [524, 304] on span "Policies Acknowledgment" at bounding box center [507, 307] width 122 height 13
click at [228, 178] on div "Lorri Burks's Compliance Training Expires On Status Cont. Education Certificate…" at bounding box center [784, 372] width 1568 height 744
click at [116, 219] on div "Lorri Burks's Compliance Training Expires On Status Cont. Education Certificate…" at bounding box center [784, 372] width 1568 height 744
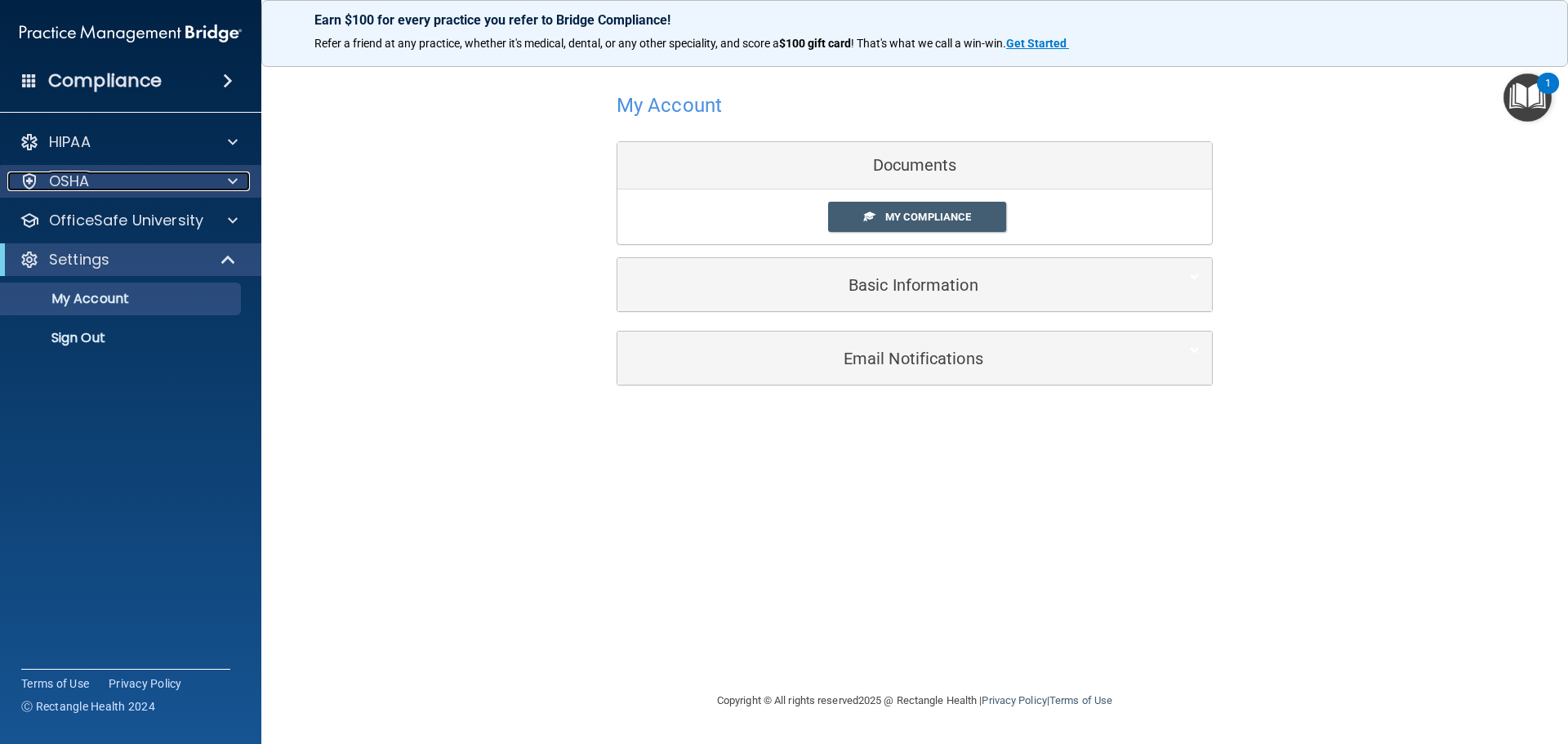
click at [232, 181] on span at bounding box center [233, 181] width 10 height 19
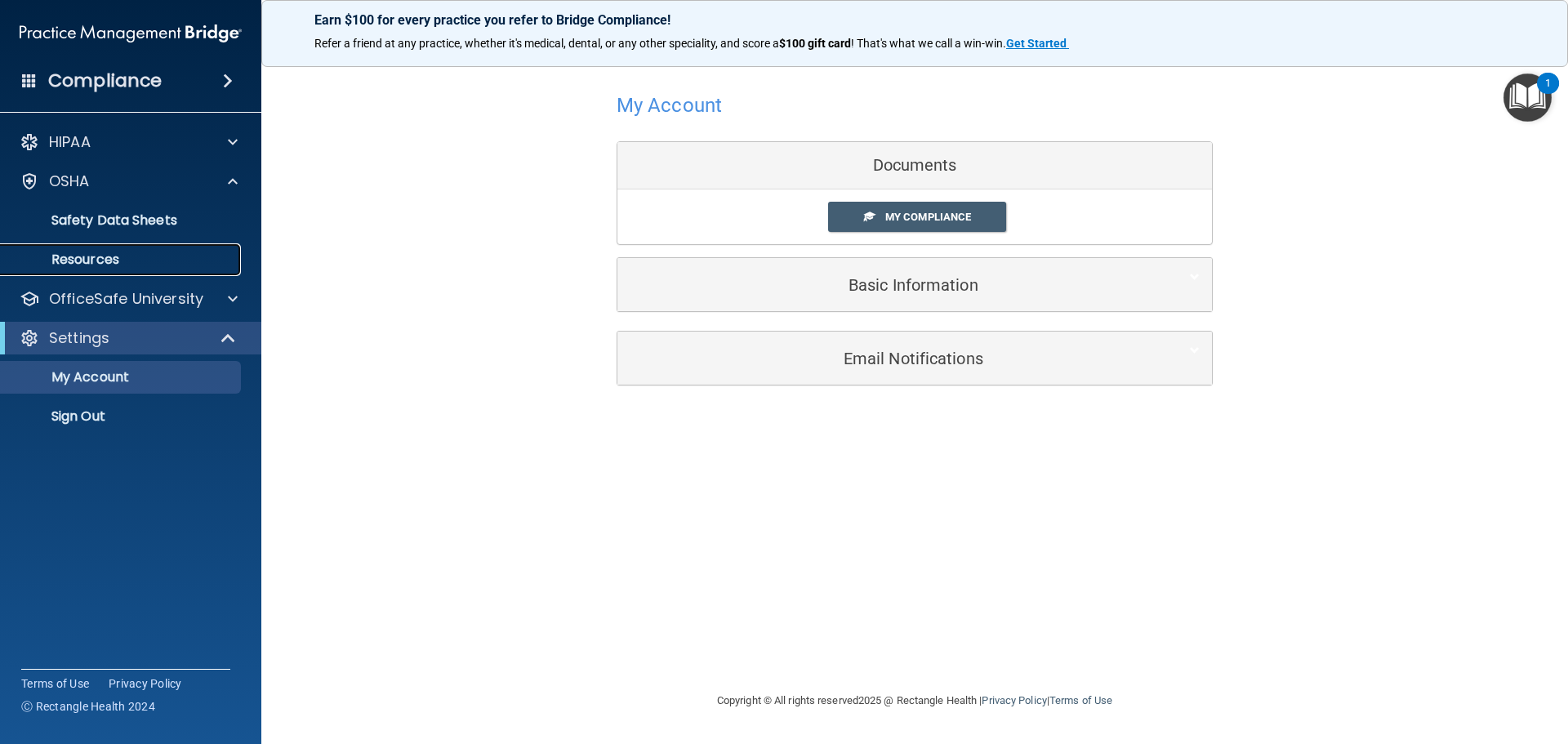
click at [90, 259] on p "Resources" at bounding box center [122, 260] width 223 height 17
